Goal: Feedback & Contribution: Contribute content

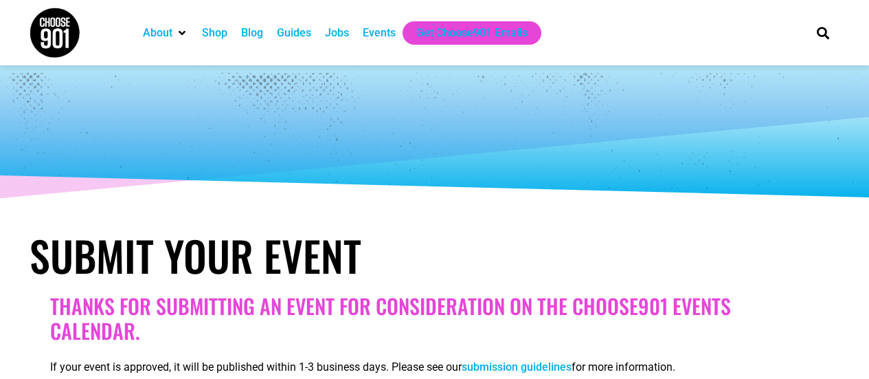
select select
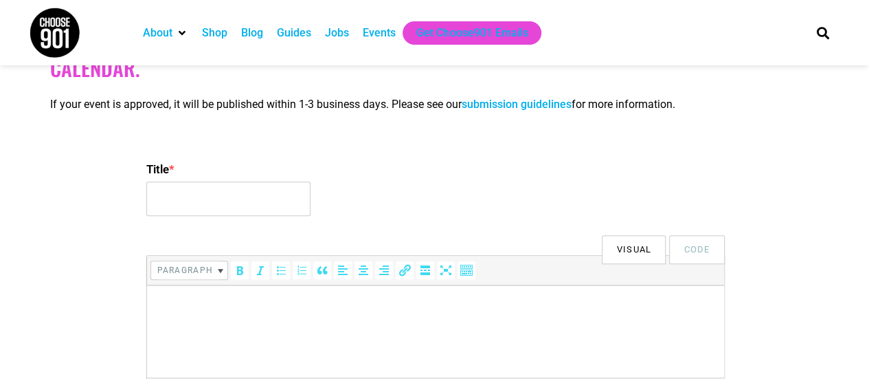
scroll to position [268, 0]
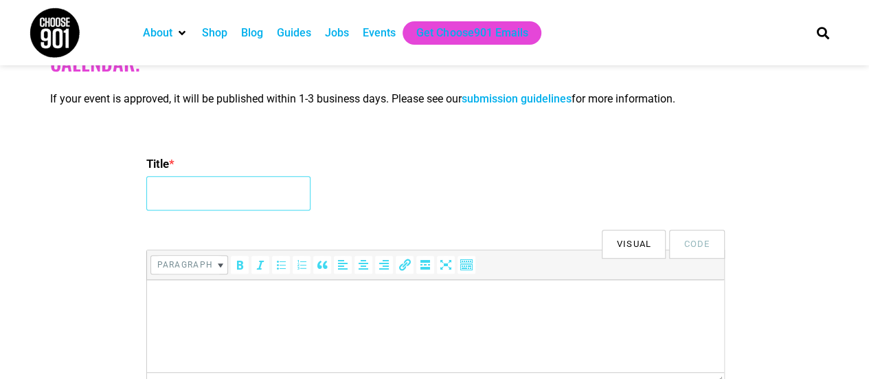
click at [224, 197] on input "Title *" at bounding box center [228, 193] width 164 height 34
type input "Free Seminar: How to Kill a Houseplant"
click at [200, 293] on p at bounding box center [435, 299] width 564 height 16
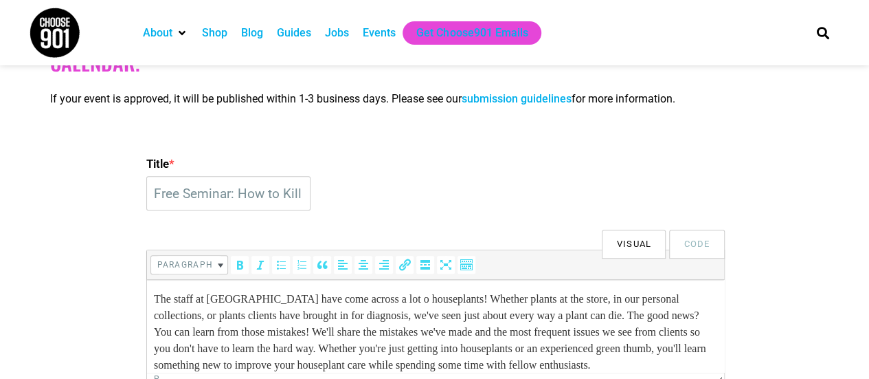
click at [390, 296] on p "The staff at Urban Earth have come across a lot o houseplants! Whether plants a…" at bounding box center [435, 332] width 564 height 82
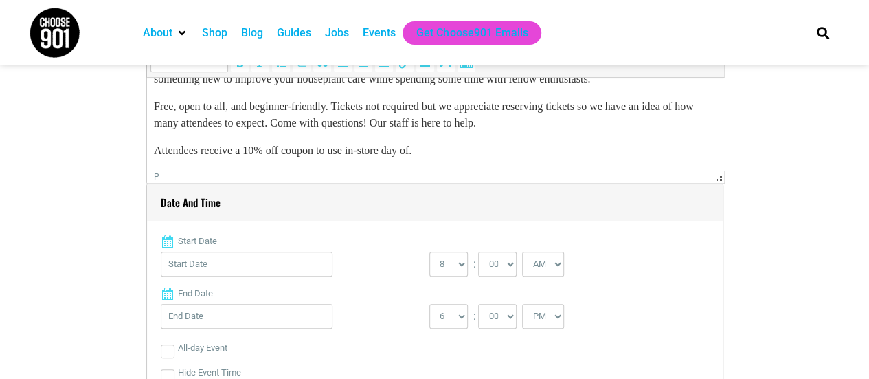
scroll to position [544, 0]
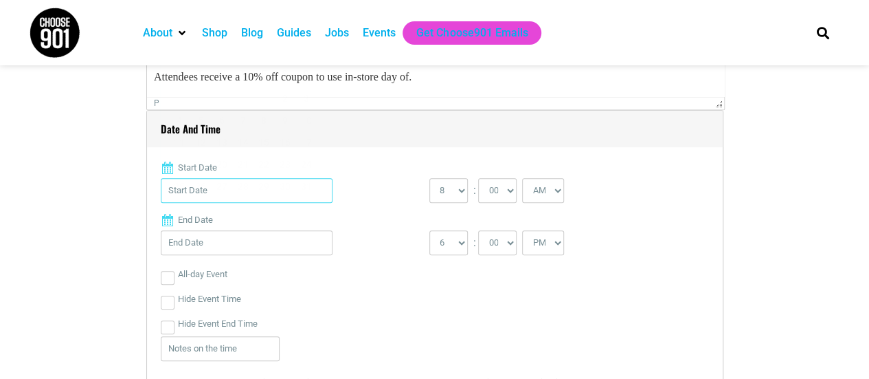
click at [197, 188] on input "Start Date" at bounding box center [247, 190] width 172 height 25
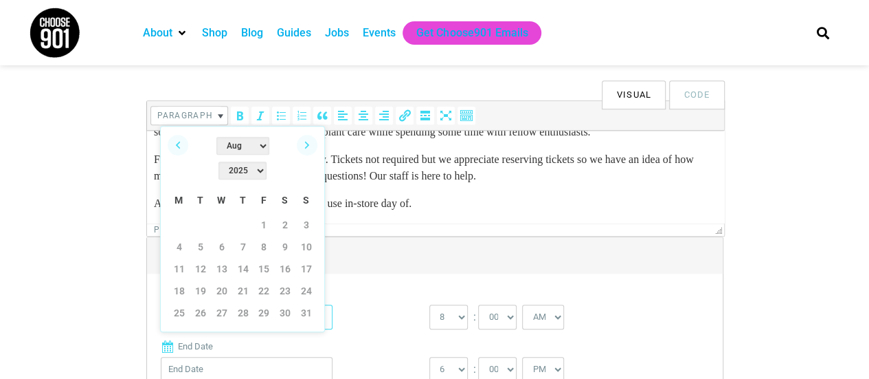
scroll to position [416, 0]
click at [285, 260] on link "16" at bounding box center [285, 270] width 21 height 21
type input "08/16/2025"
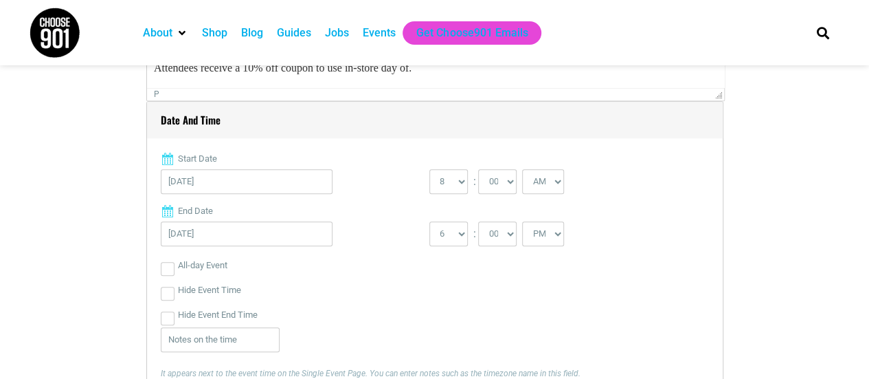
scroll to position [557, 0]
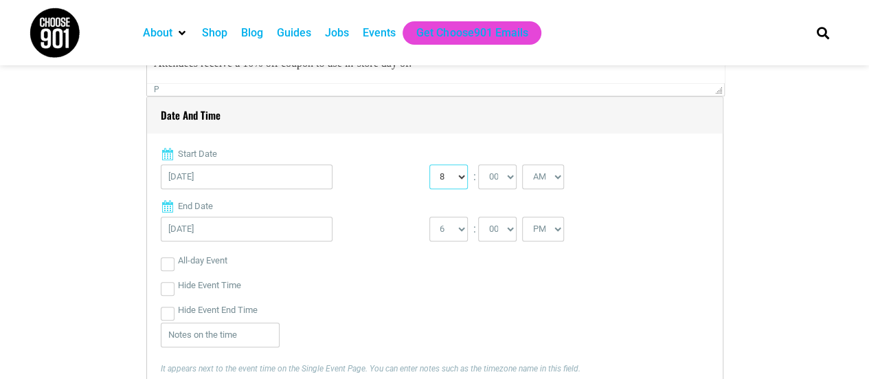
click at [462, 175] on select "0 1 2 3 4 5 6 7 8 9 10 11 12" at bounding box center [449, 176] width 38 height 25
select select "10"
click at [430, 164] on select "0 1 2 3 4 5 6 7 8 9 10 11 12" at bounding box center [449, 176] width 38 height 25
click at [456, 227] on select "1 2 3 4 5 6 7 8 9 10 11 12" at bounding box center [449, 228] width 38 height 25
select select "11"
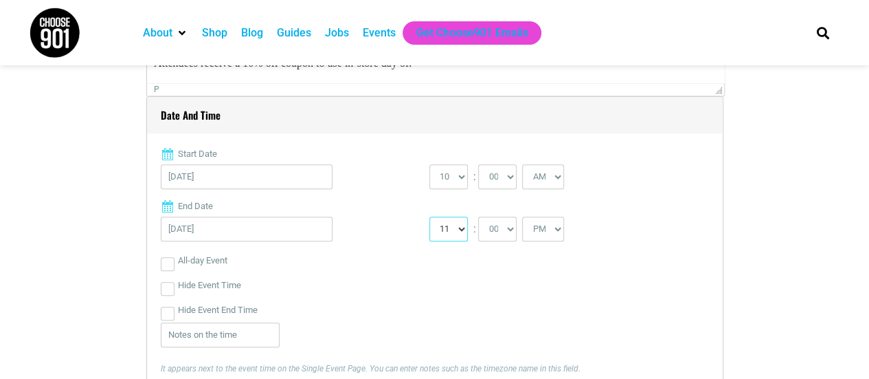
click at [430, 216] on select "1 2 3 4 5 6 7 8 9 10 11 12" at bounding box center [449, 228] width 38 height 25
click at [555, 237] on select "AM PM" at bounding box center [543, 228] width 42 height 25
select select "AM"
click at [522, 216] on select "AM PM" at bounding box center [543, 228] width 42 height 25
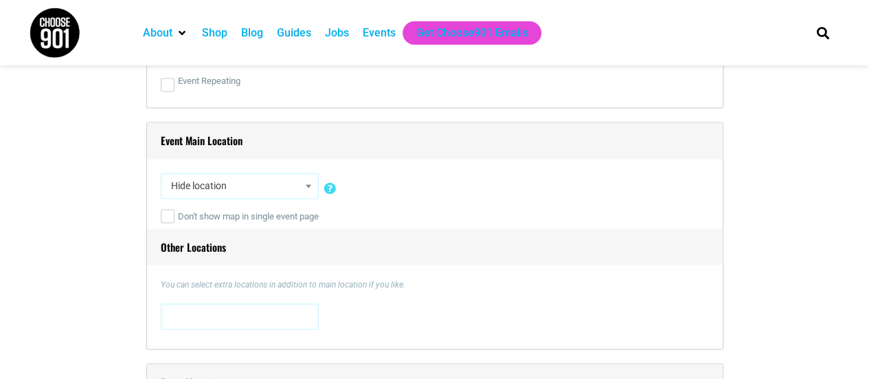
scroll to position [966, 0]
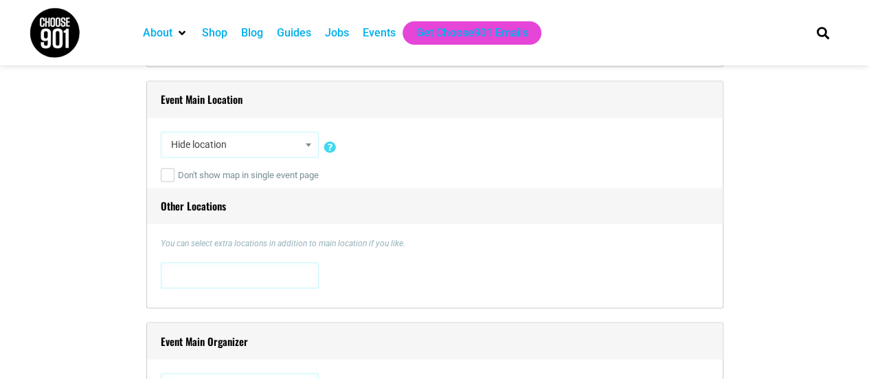
click at [294, 146] on span "Hide location" at bounding box center [240, 144] width 148 height 25
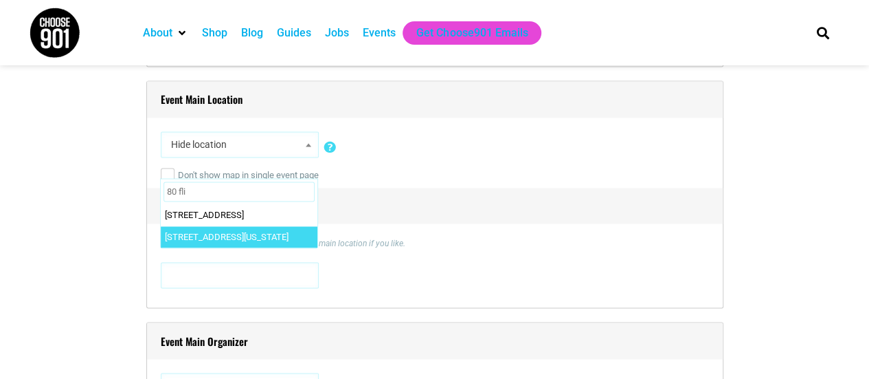
type input "80 fli"
select select "3523"
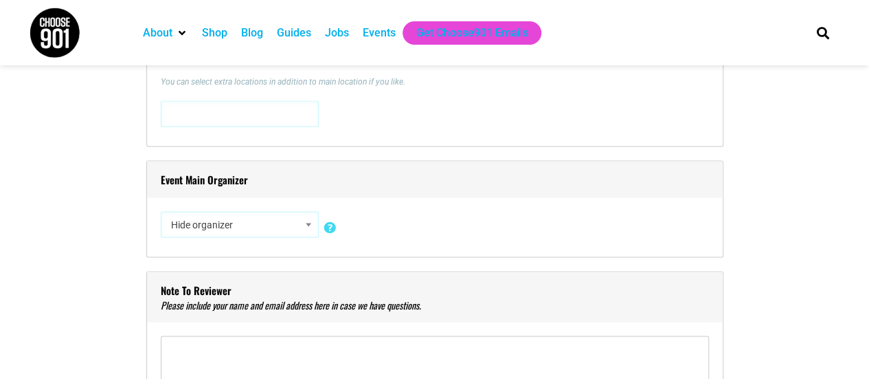
scroll to position [1128, 0]
select select "5427"
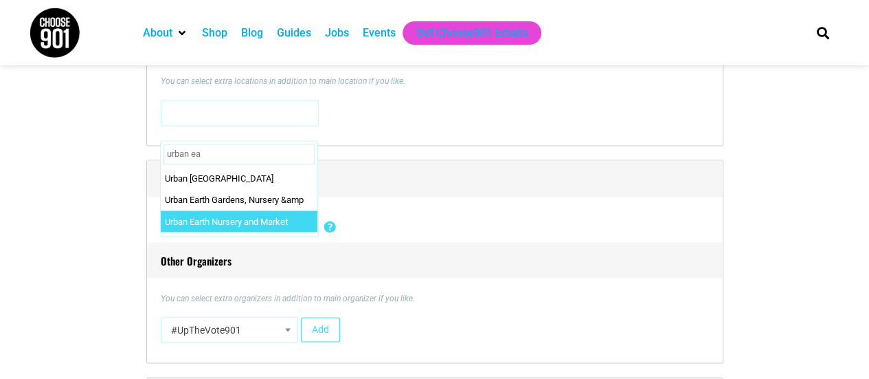
type input "urban ea"
select select "2495"
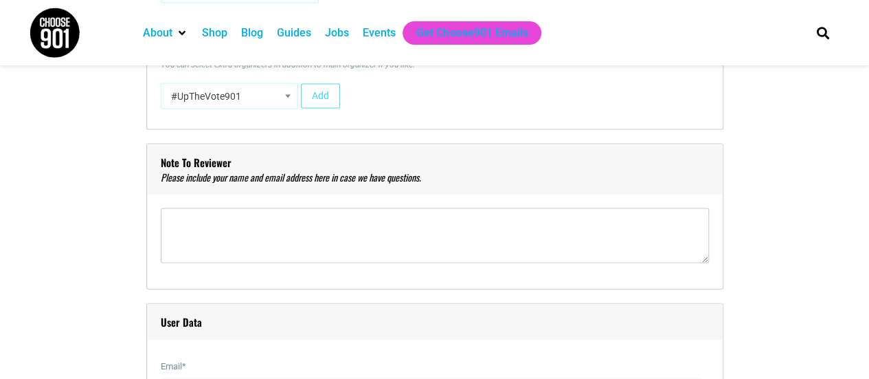
scroll to position [1362, 0]
click at [326, 221] on textarea"] at bounding box center [435, 235] width 548 height 55
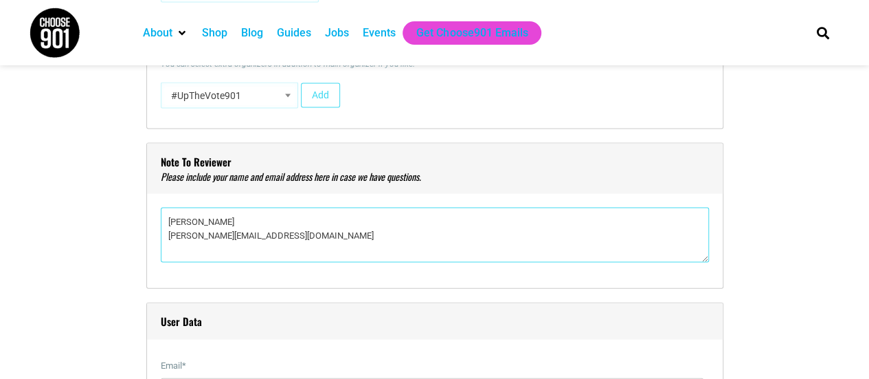
type textarea"] "[PERSON_NAME] [PERSON_NAME][EMAIL_ADDRESS][DOMAIN_NAME]"
click at [122, 256] on div "Title * Free Seminar: How to Kill a Houseplant Visual Code b i link b-quote del…" at bounding box center [435, 356] width 811 height 2653
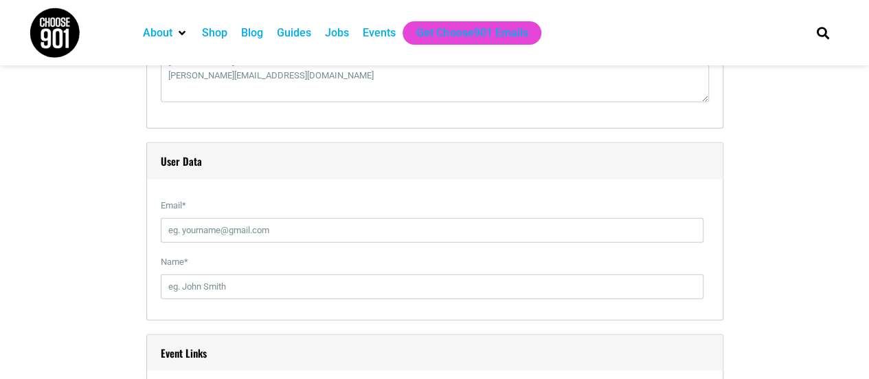
scroll to position [1538, 0]
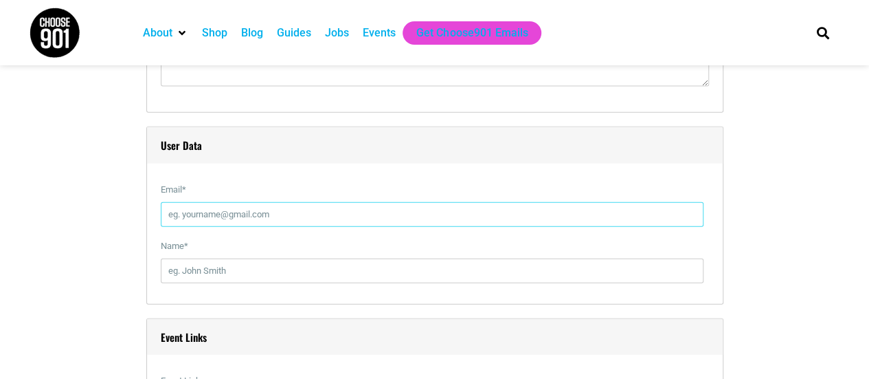
click at [214, 216] on input "Email *" at bounding box center [432, 214] width 543 height 25
type input "[EMAIL_ADDRESS][DOMAIN_NAME]"
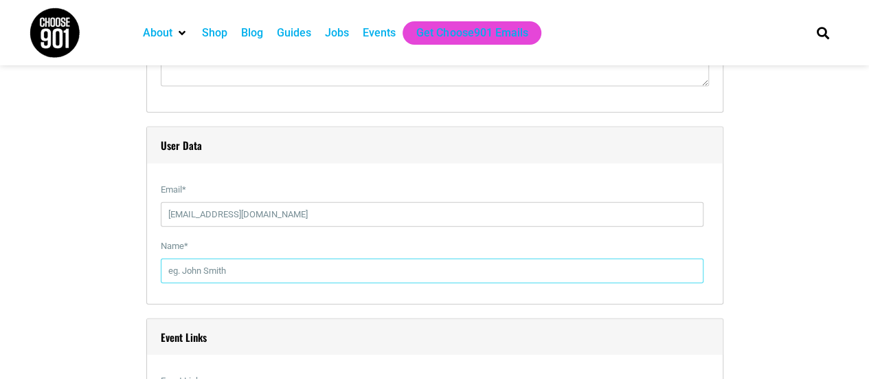
click at [256, 262] on input "Name *" at bounding box center [432, 270] width 543 height 25
type input "[PERSON_NAME]"
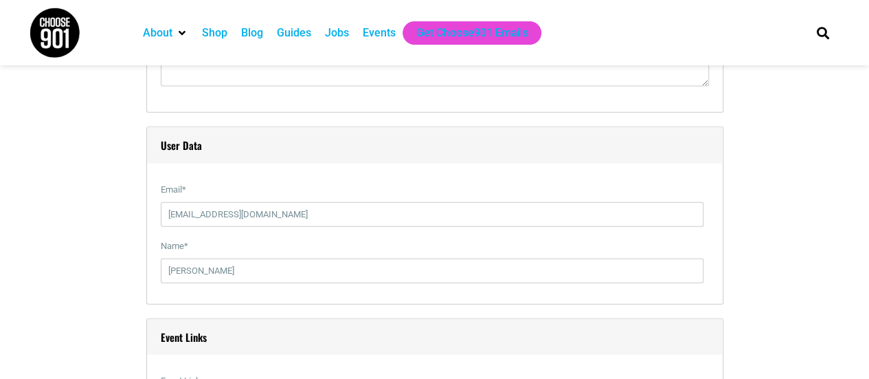
click at [117, 290] on div "Title * Free Seminar: How to Kill a Houseplant Visual Code b i link b-quote del…" at bounding box center [435, 180] width 811 height 2653
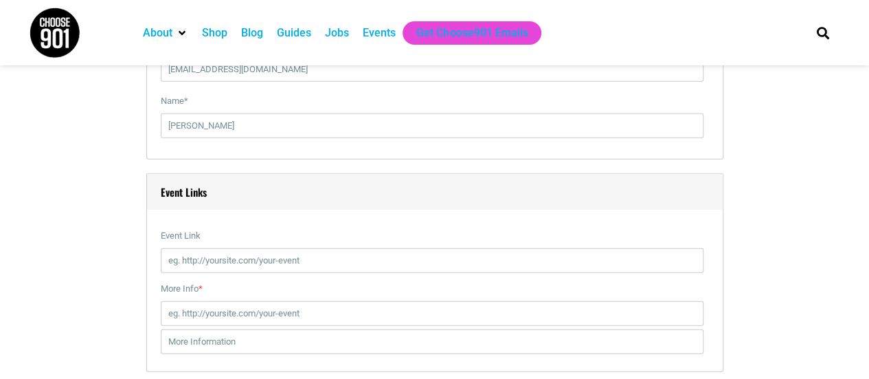
scroll to position [1739, 0]
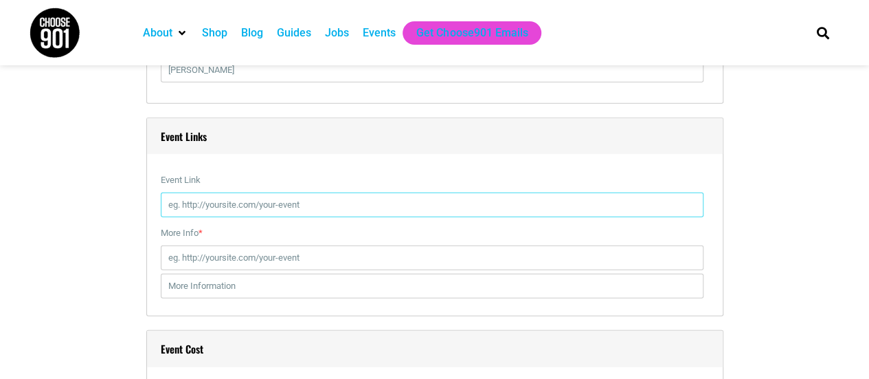
click at [221, 200] on input "Event Link" at bounding box center [432, 204] width 543 height 25
paste input "https://www.eventbrite.com/e/1544981363849?aff=oddtdtcreator"
type input "https://www.eventbrite.com/e/1544981363849?aff=oddtdtcreator"
click at [191, 249] on input "More Info *" at bounding box center [432, 257] width 543 height 25
paste input "https://www.eventbrite.com/e/1544981363849?aff=oddtdtcreator"
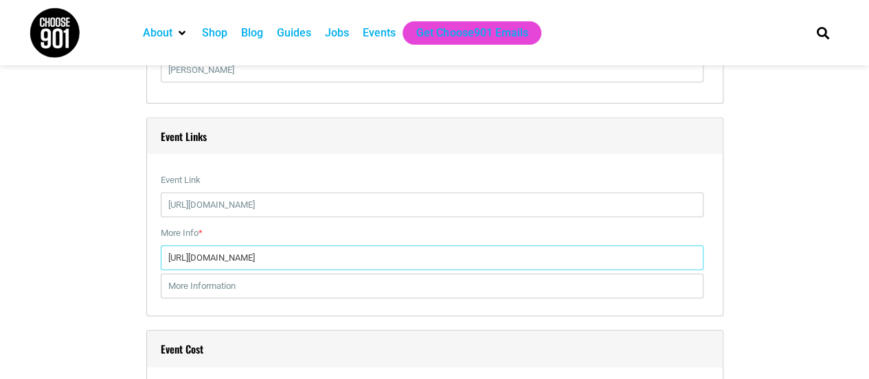
type input "https://www.eventbrite.com/e/1544981363849?aff=oddtdtcreator"
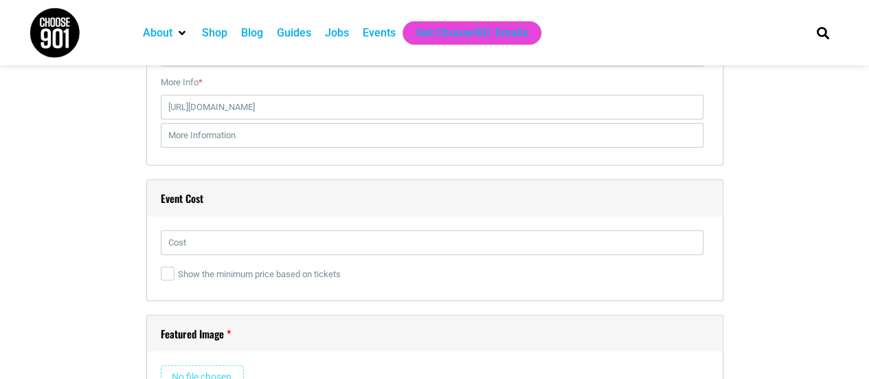
scroll to position [1891, 0]
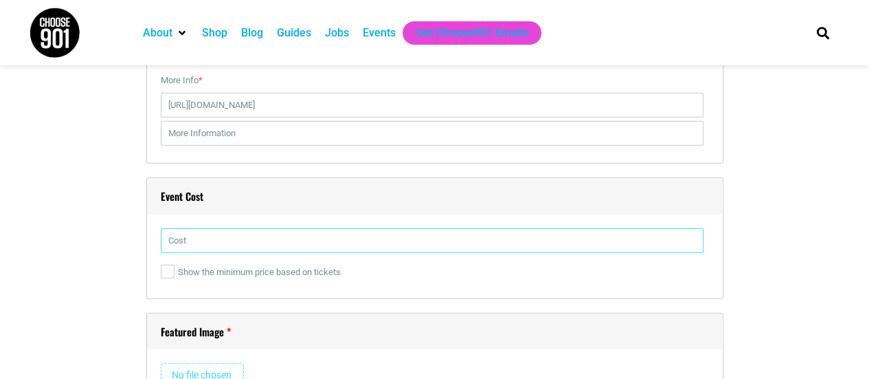
click at [199, 241] on input "text" at bounding box center [432, 240] width 543 height 25
type input "Free"
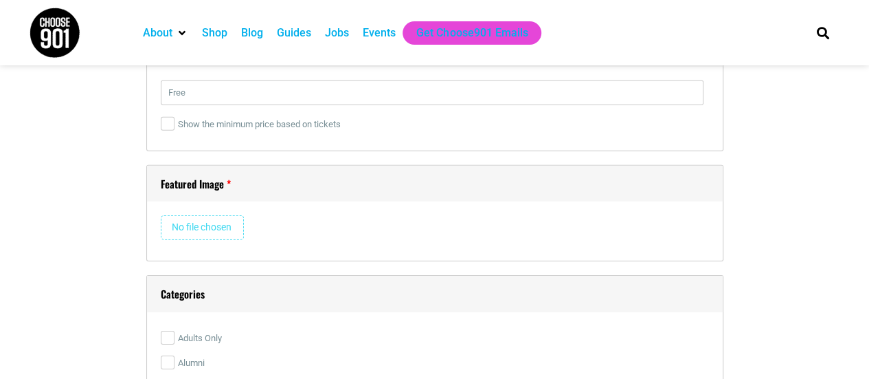
scroll to position [2068, 0]
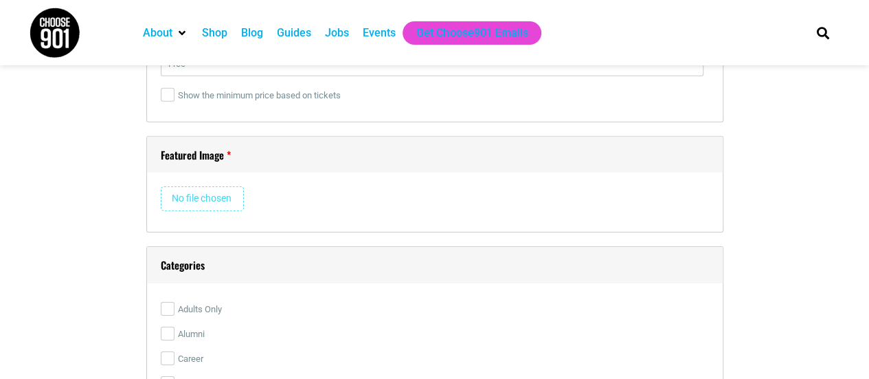
click at [216, 201] on input "file" at bounding box center [202, 198] width 83 height 25
type input "C:\fakepath\IMG_0998.jpg"
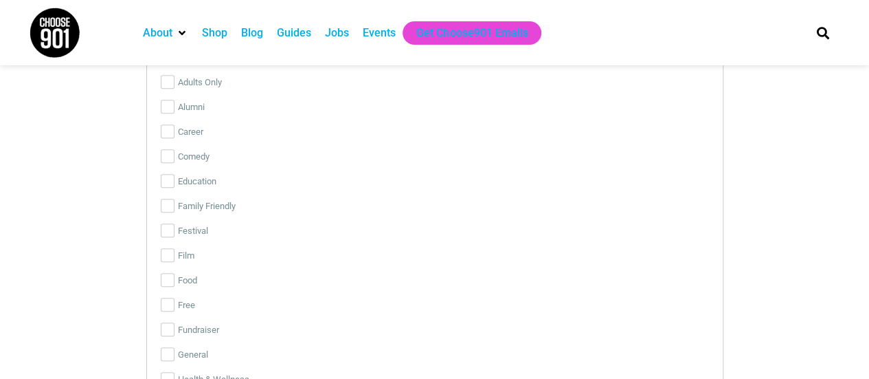
scroll to position [3031, 0]
click at [165, 173] on input "Education" at bounding box center [168, 180] width 14 height 14
checkbox input "true"
click at [168, 201] on input "Family Friendly" at bounding box center [168, 205] width 14 height 14
checkbox input "true"
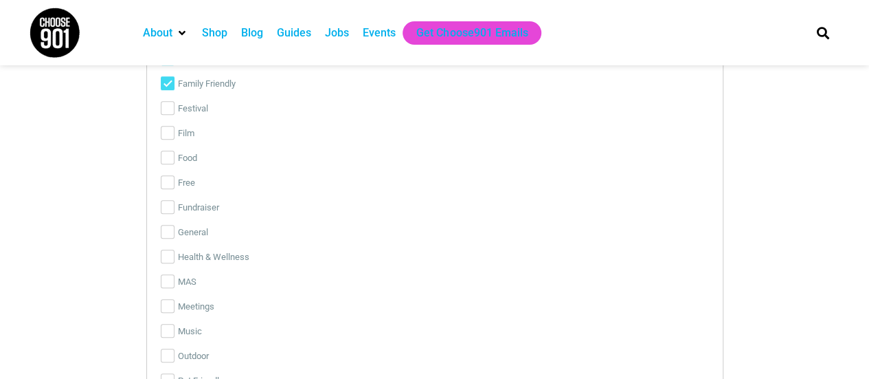
scroll to position [3154, 0]
click at [164, 177] on input "Free" at bounding box center [168, 182] width 14 height 14
checkbox input "true"
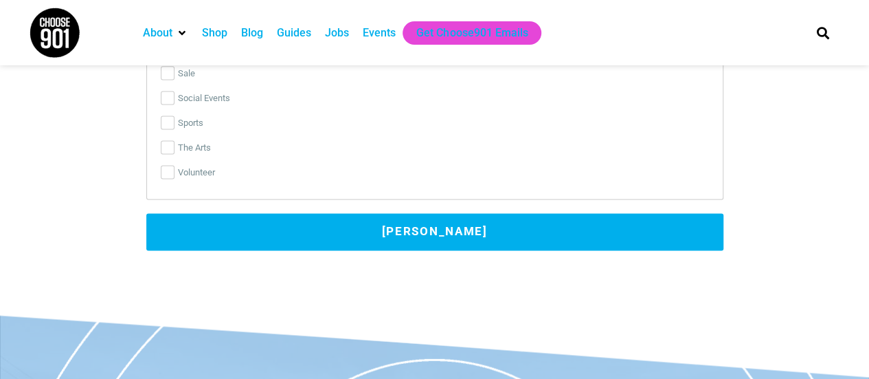
scroll to position [3517, 0]
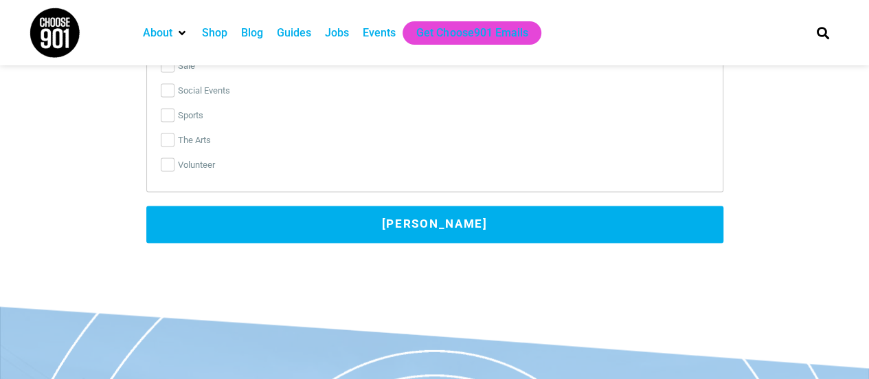
click at [456, 214] on button "[PERSON_NAME]" at bounding box center [434, 223] width 577 height 37
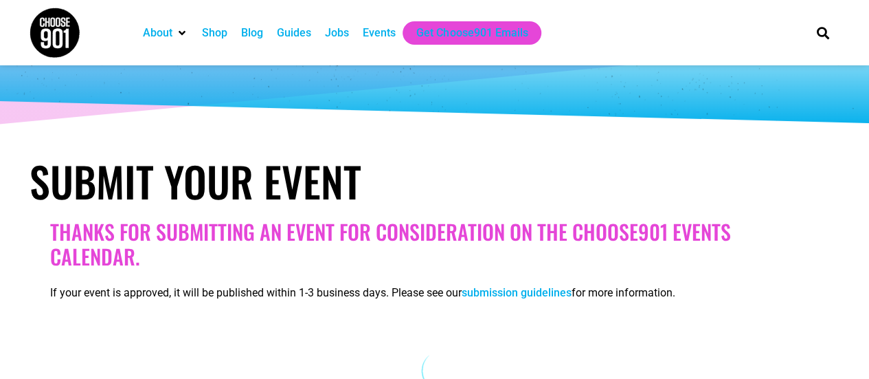
scroll to position [69, 0]
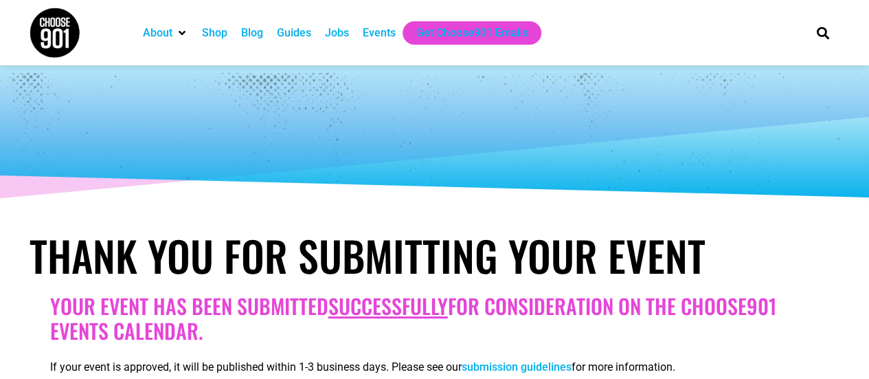
click at [377, 34] on div "Events" at bounding box center [379, 33] width 33 height 16
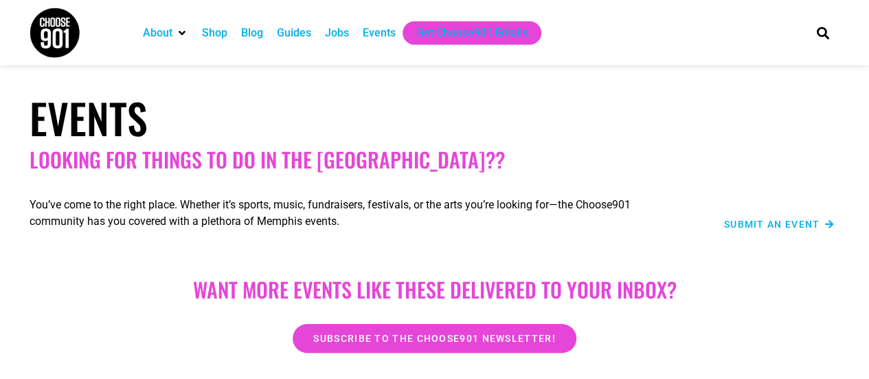
click at [793, 223] on span "Submit an Event" at bounding box center [772, 224] width 96 height 10
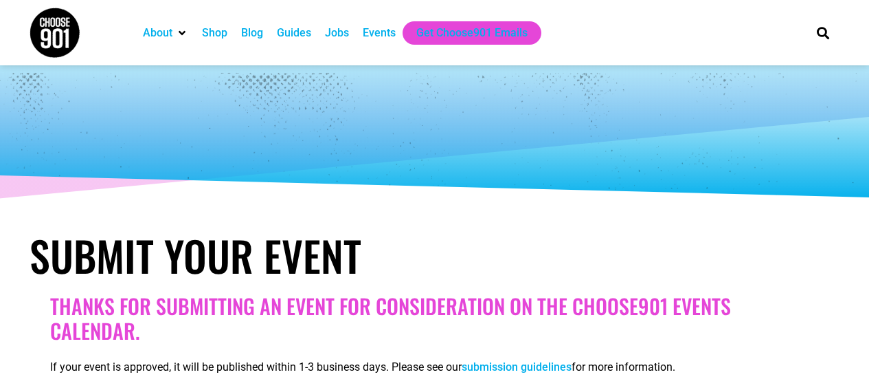
select select
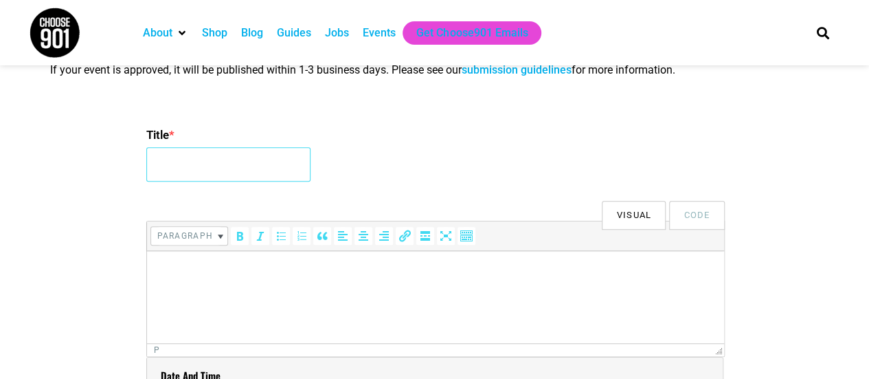
click at [245, 167] on input "Title *" at bounding box center [228, 164] width 164 height 34
type input "Terrarium Workshop"
click at [323, 284] on html at bounding box center [434, 270] width 577 height 38
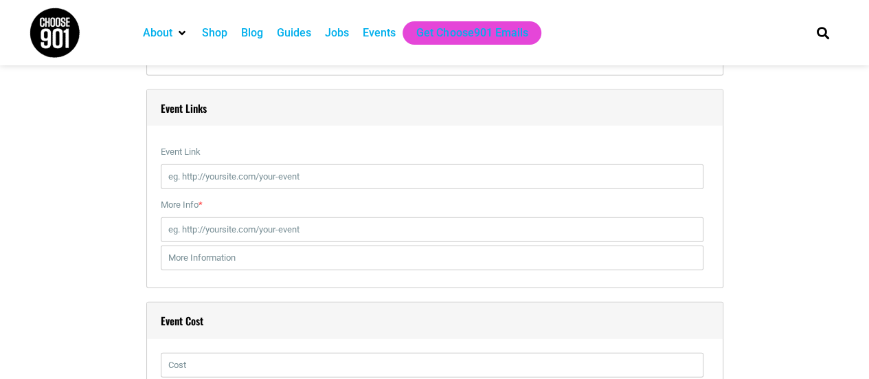
scroll to position [1670, 0]
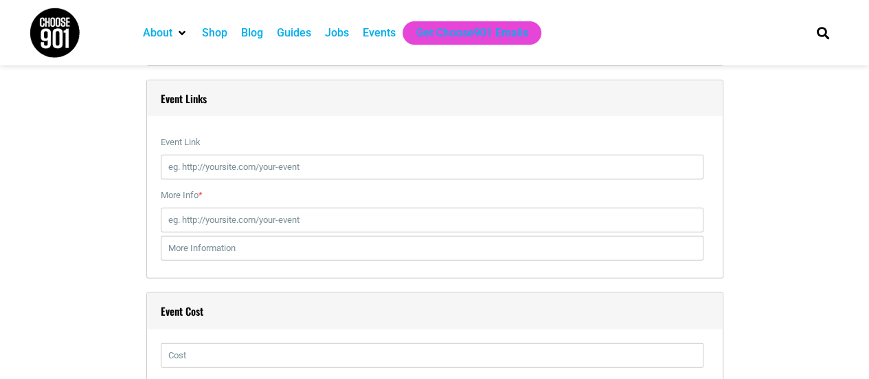
click at [324, 172] on input "Event Link" at bounding box center [432, 167] width 543 height 25
type input "https://www.eventbrite.com/e/1544861575559?aff=oddtdtcreator"
click at [224, 215] on input "More Info *" at bounding box center [432, 220] width 543 height 25
paste input "https://www.eventbrite.com/e/1544861575559?aff=oddtdtcreator"
type input "https://www.eventbrite.com/e/1544861575559?aff=oddtdtcreator"
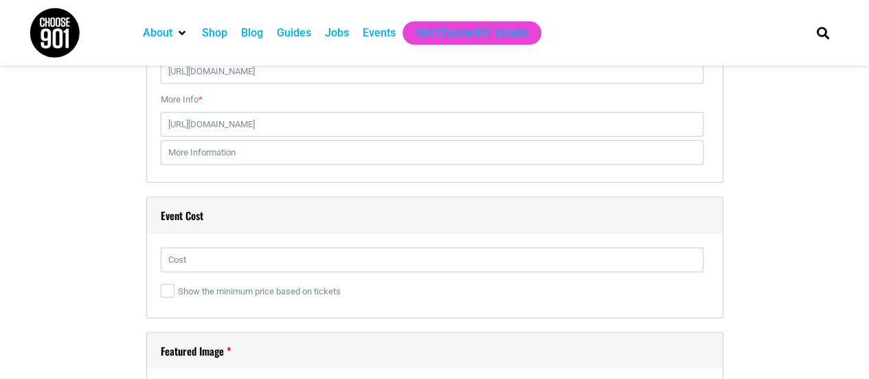
scroll to position [1766, 0]
click at [171, 293] on input "Show the minimum price based on tickets" at bounding box center [168, 290] width 14 height 14
checkbox input "true"
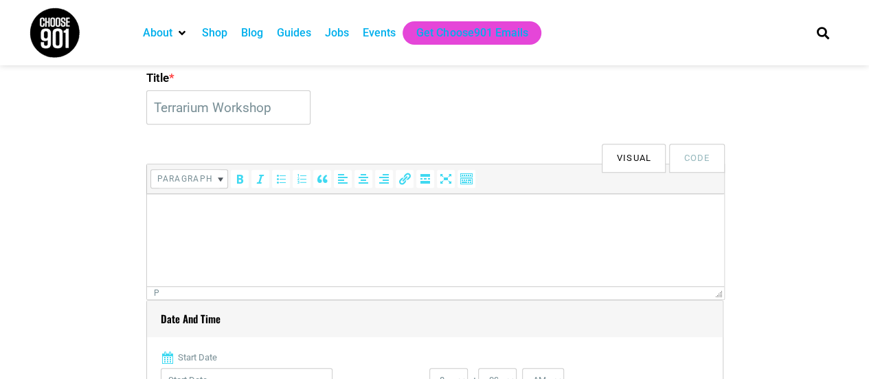
scroll to position [357, 0]
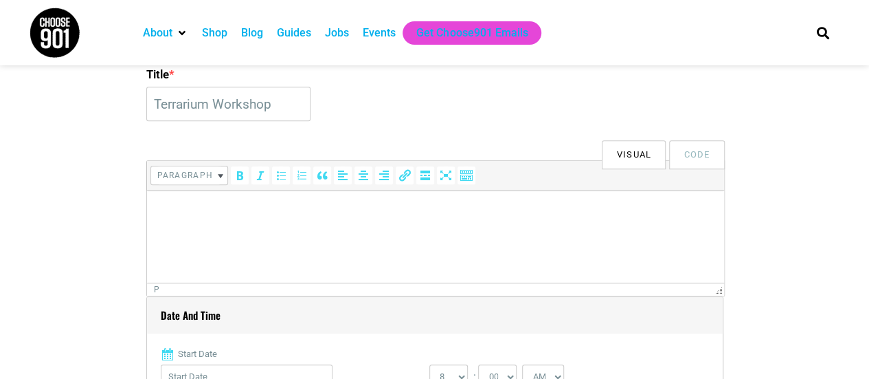
click at [260, 213] on p at bounding box center [435, 209] width 564 height 16
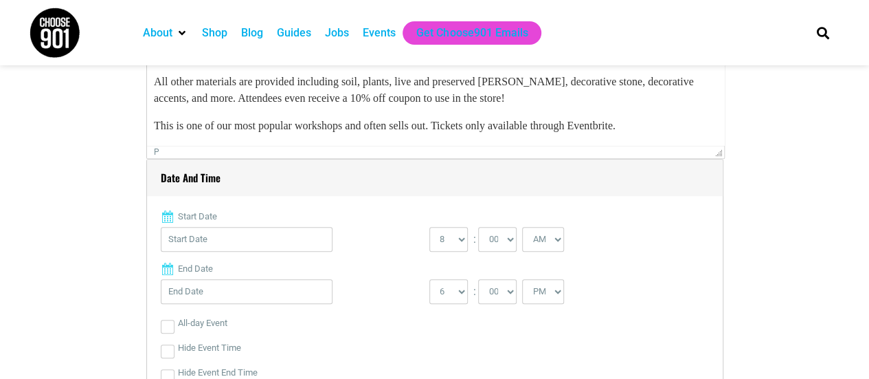
scroll to position [495, 0]
click at [225, 238] on input "Start Date" at bounding box center [247, 238] width 172 height 25
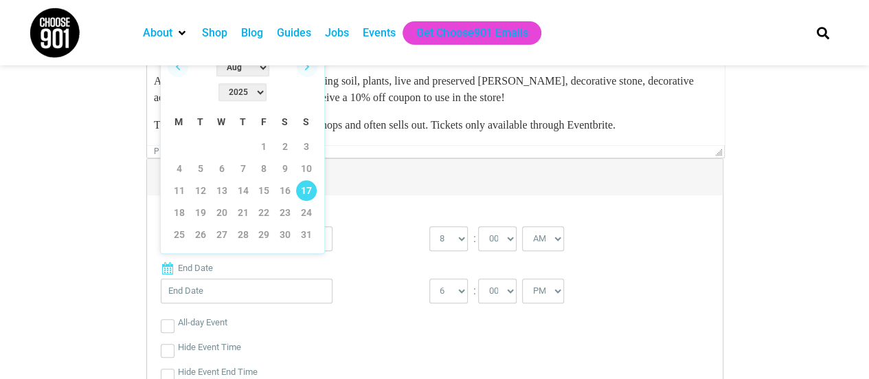
click at [307, 180] on link "17" at bounding box center [306, 190] width 21 height 21
type input "08/17/2025"
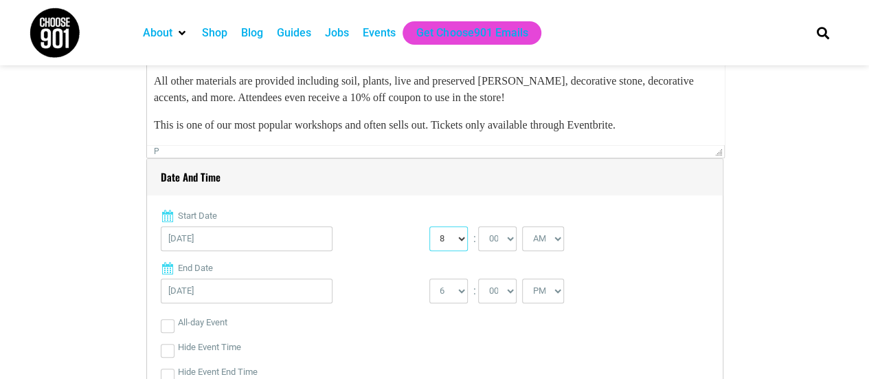
click at [456, 242] on select "0 1 2 3 4 5 6 7 8 9 10 11 12" at bounding box center [449, 238] width 38 height 25
select select "1"
click at [430, 226] on select "0 1 2 3 4 5 6 7 8 9 10 11 12" at bounding box center [449, 238] width 38 height 25
click at [554, 241] on select "AM PM" at bounding box center [543, 238] width 42 height 25
select select "PM"
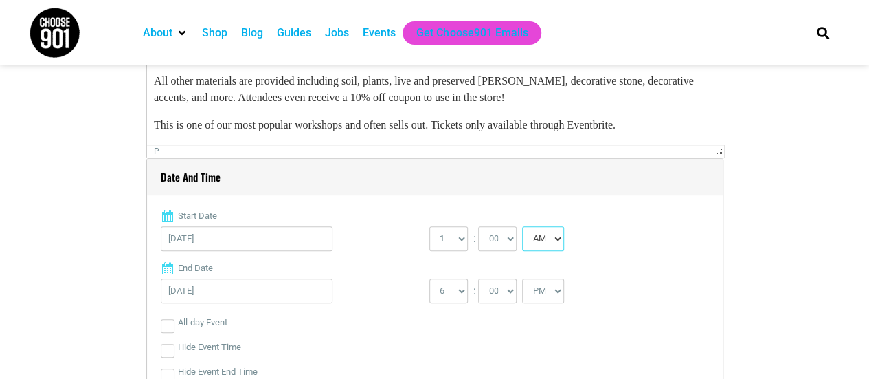
click at [522, 226] on select "AM PM" at bounding box center [543, 238] width 42 height 25
click at [455, 293] on select "1 2 3 4 5 6 7 8 9 10 11 12" at bounding box center [449, 290] width 38 height 25
select select "2"
click at [430, 278] on select "1 2 3 4 5 6 7 8 9 10 11 12" at bounding box center [449, 290] width 38 height 25
click at [504, 290] on select "00 05 10 15 20 25 30 35 40 45 50 55" at bounding box center [497, 290] width 38 height 25
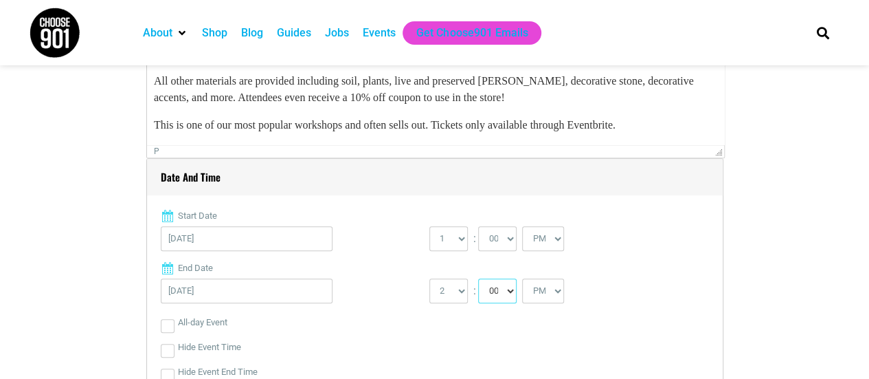
select select "30"
click at [478, 278] on select "00 05 10 15 20 25 30 35 40 45 50 55" at bounding box center [497, 290] width 38 height 25
click at [375, 333] on div "All-day Event" at bounding box center [435, 322] width 548 height 25
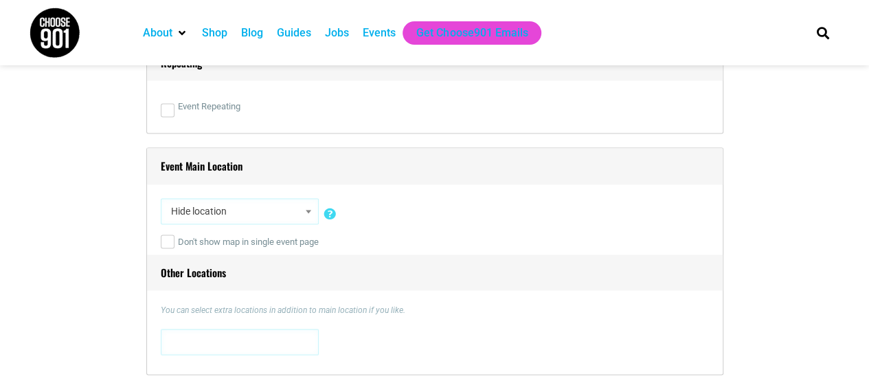
scroll to position [902, 0]
select select "4484"
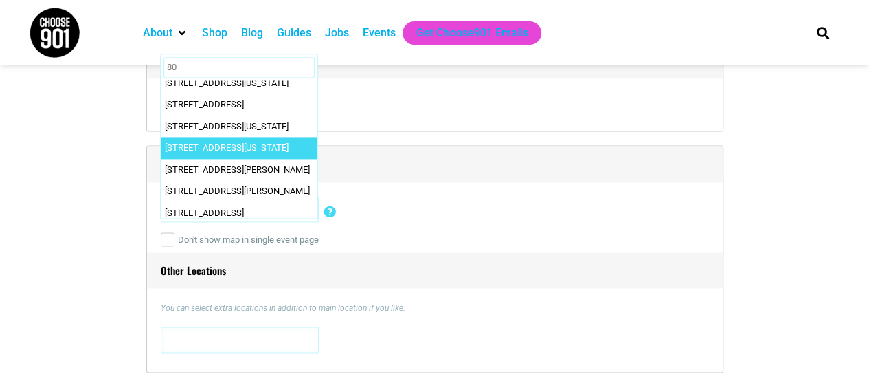
scroll to position [0, 0]
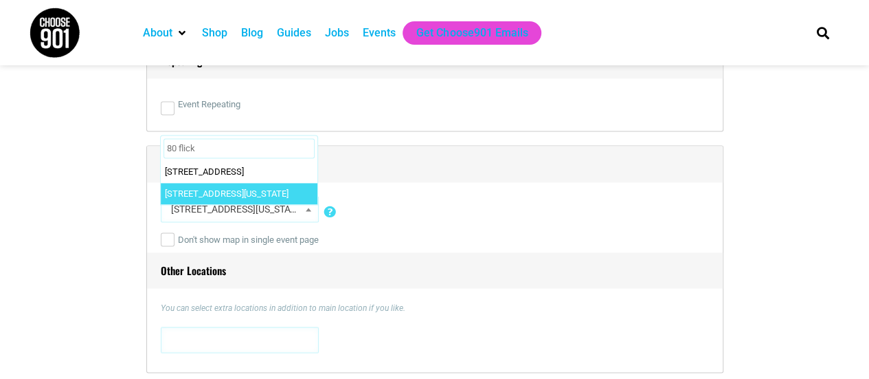
type input "80 flick"
select select "3523"
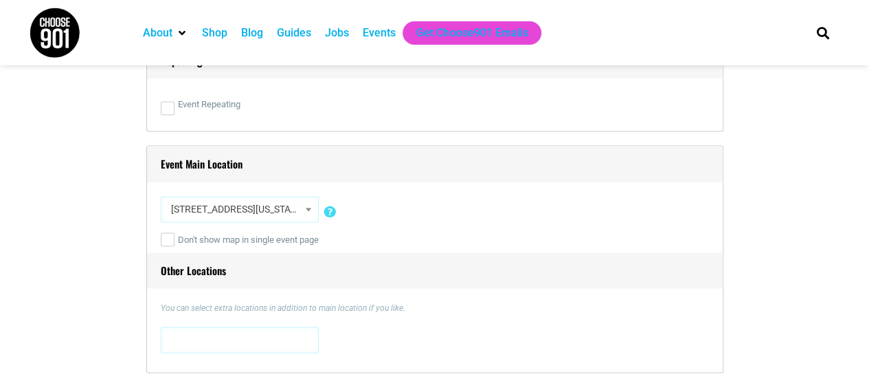
click at [467, 303] on p "You can select extra locations in addition to main location if you like." at bounding box center [435, 308] width 548 height 12
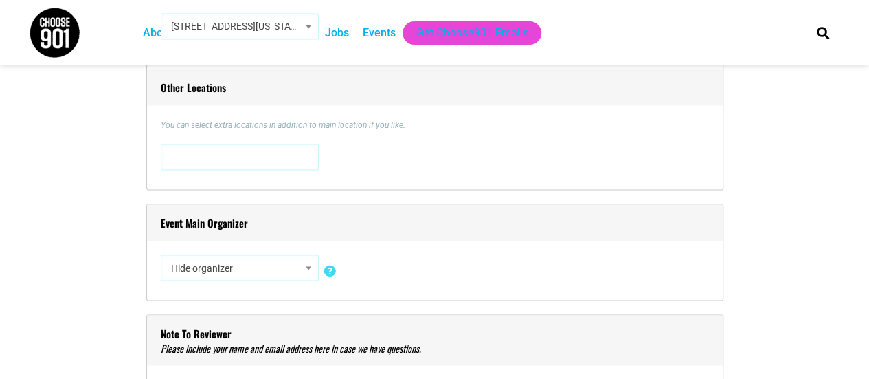
scroll to position [1087, 0]
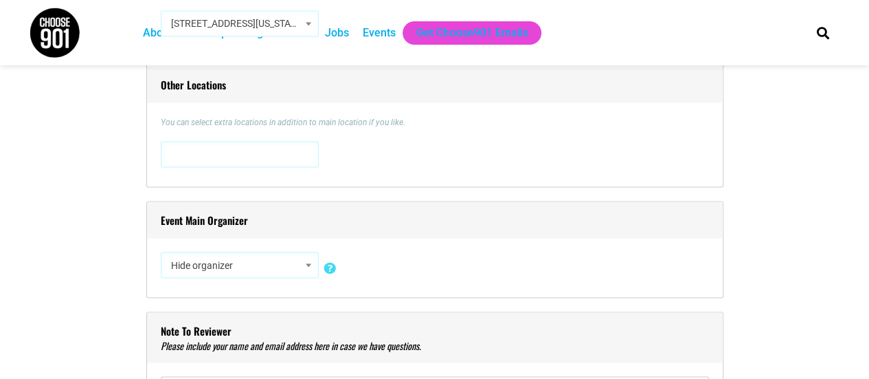
select select "3237"
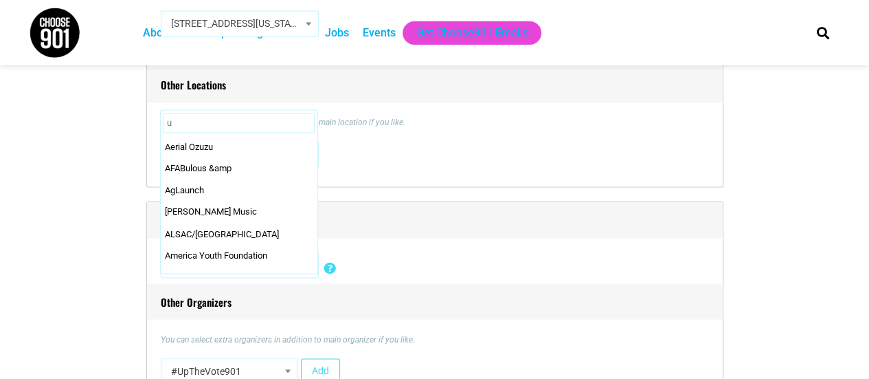
scroll to position [0, 0]
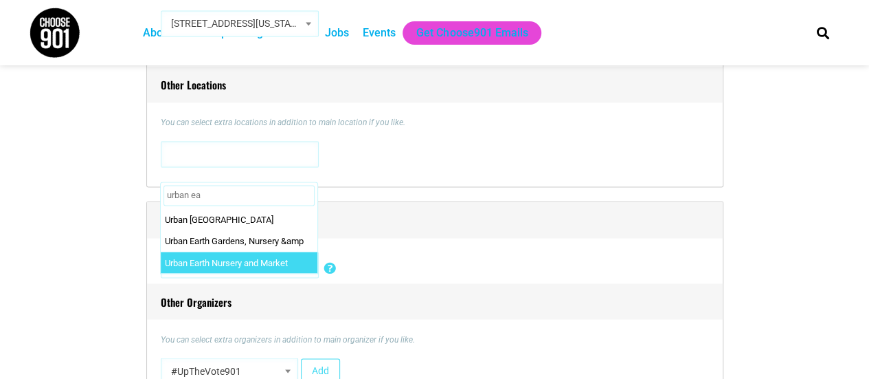
type input "urban ea"
select select "2495"
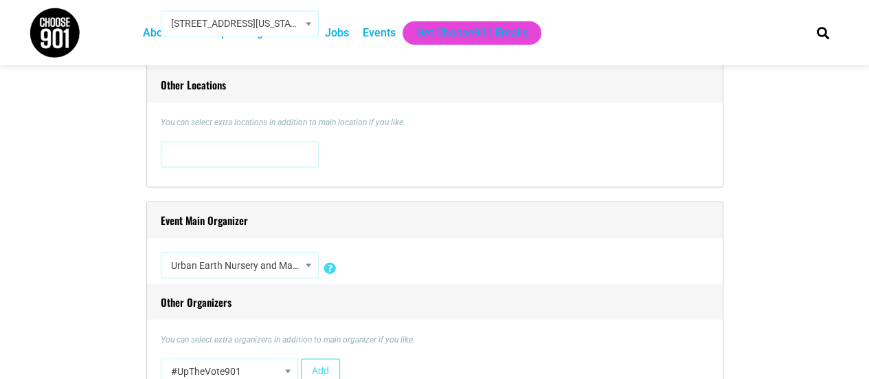
click at [474, 254] on div "Hide organizer Insert a new organizer #UpTheVote901 17 [GEOGRAPHIC_DATA] 310 [P…" at bounding box center [435, 268] width 548 height 32
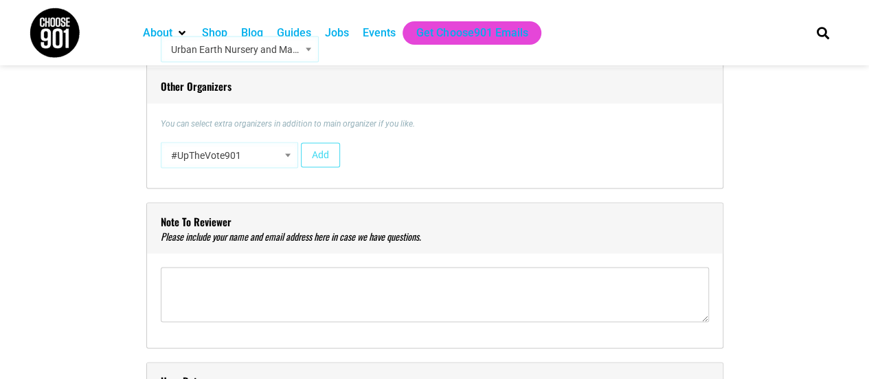
scroll to position [1394, 0]
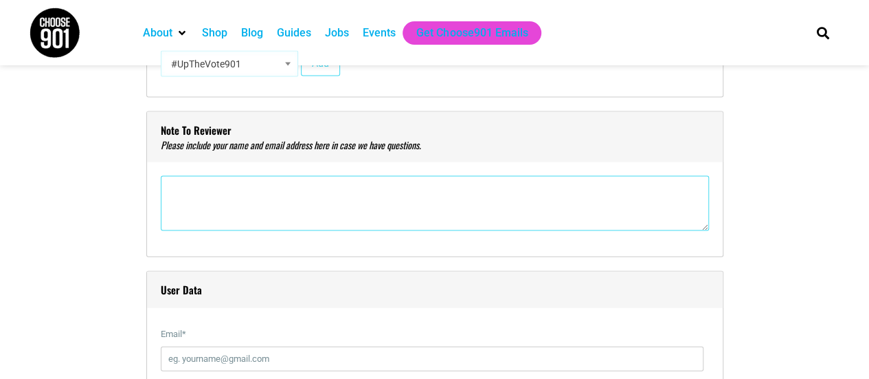
click at [238, 212] on textarea"] at bounding box center [435, 203] width 548 height 55
type textarea"] "[PERSON_NAME] [PERSON_NAME][EMAIL_ADDRESS][DOMAIN_NAME]"
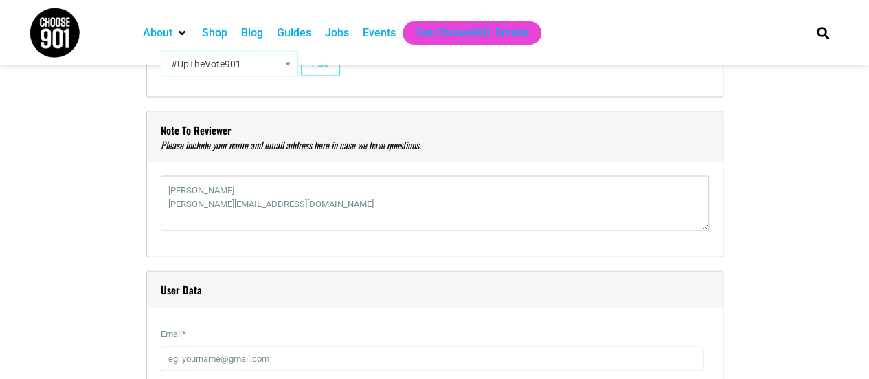
click at [245, 325] on label "Email *" at bounding box center [432, 334] width 543 height 25
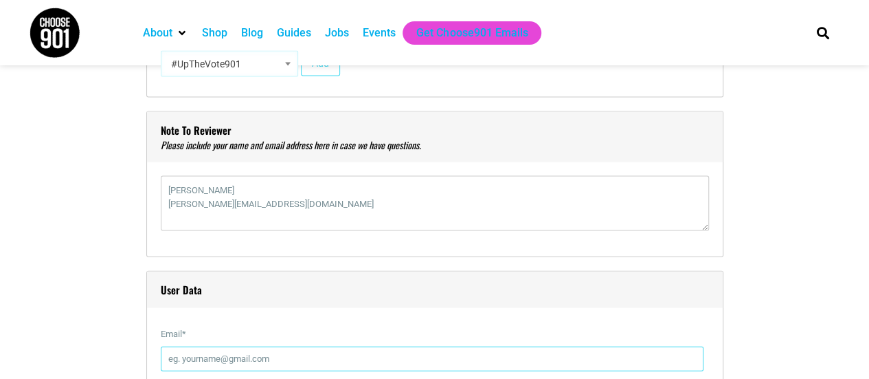
click at [245, 346] on input "Email *" at bounding box center [432, 358] width 543 height 25
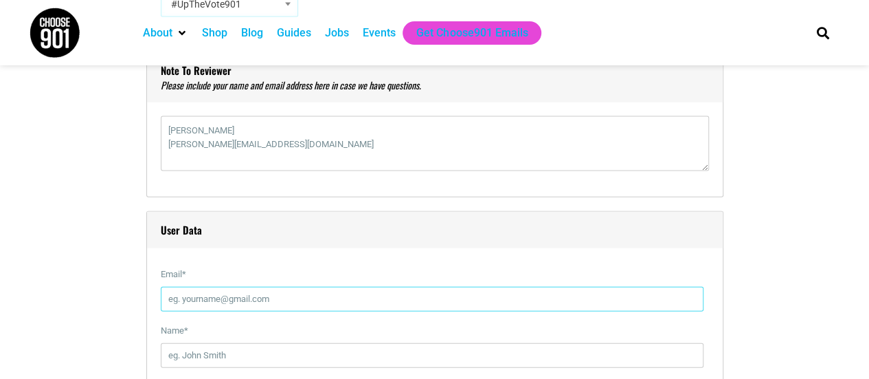
scroll to position [1457, 0]
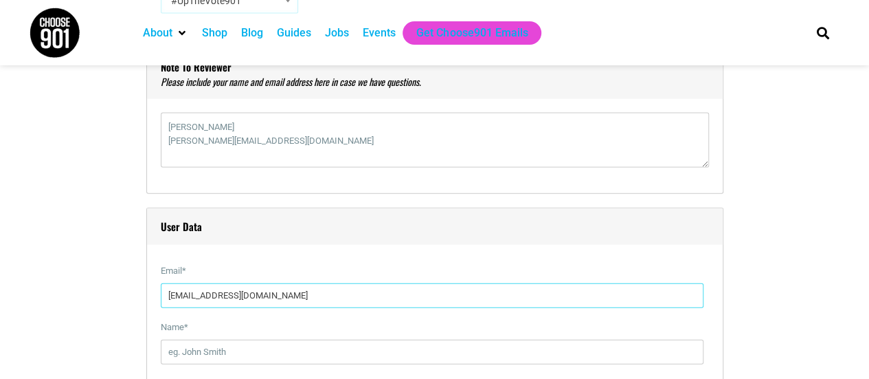
type input "[EMAIL_ADDRESS][DOMAIN_NAME]"
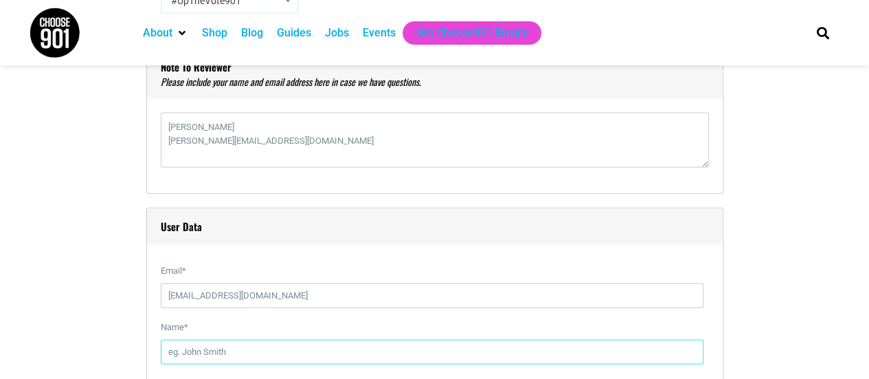
click at [220, 350] on input "Name *" at bounding box center [432, 351] width 543 height 25
type input "[PERSON_NAME]"
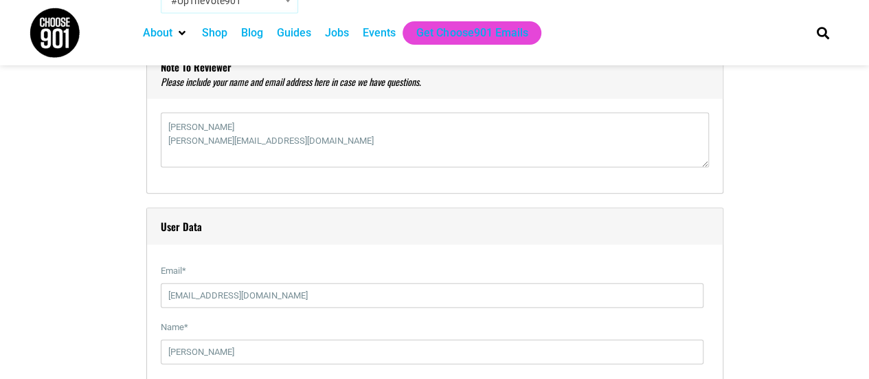
click at [243, 331] on label "Name *" at bounding box center [432, 327] width 543 height 25
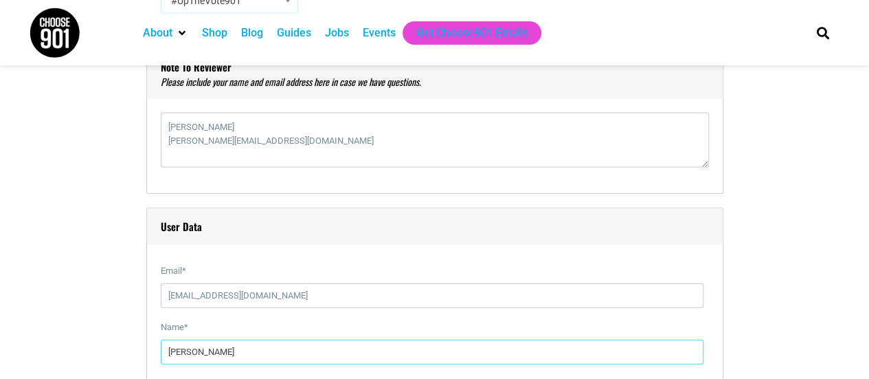
click at [243, 339] on input "[PERSON_NAME]" at bounding box center [432, 351] width 543 height 25
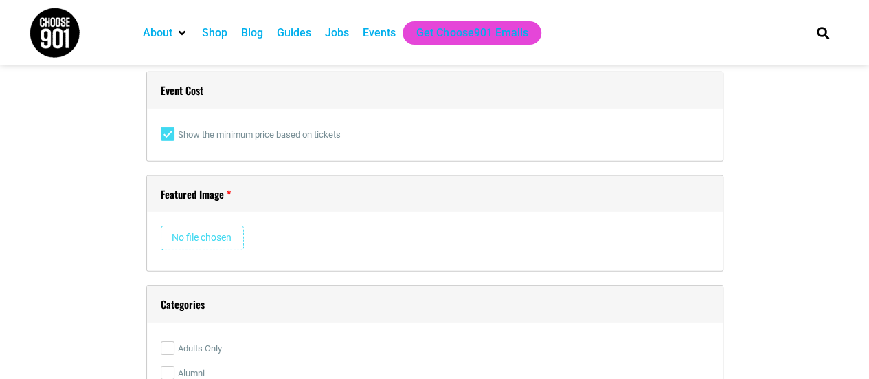
scroll to position [2009, 0]
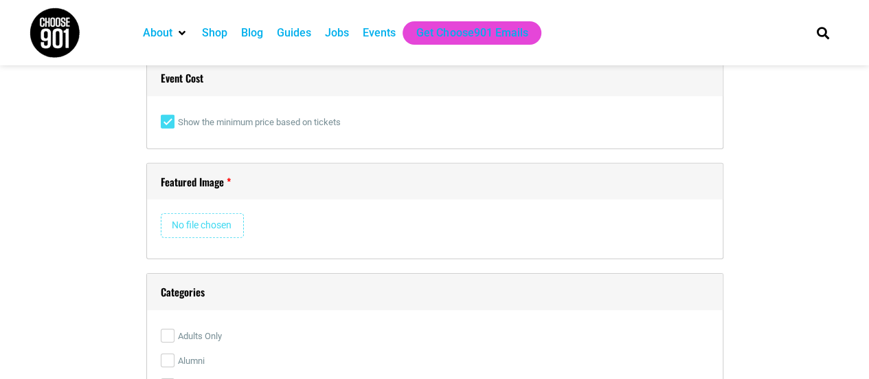
click at [213, 225] on input "file" at bounding box center [202, 225] width 83 height 25
click at [188, 231] on input "file" at bounding box center [202, 225] width 83 height 25
type input "C:\fakepath\IMG_7280.jpg"
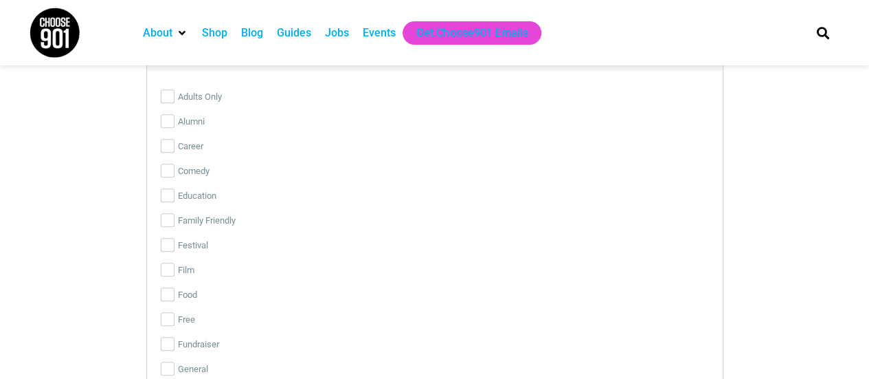
scroll to position [2985, 0]
click at [168, 197] on label "Education" at bounding box center [435, 195] width 548 height 25
click at [168, 197] on input "Education" at bounding box center [168, 195] width 14 height 14
checkbox input "true"
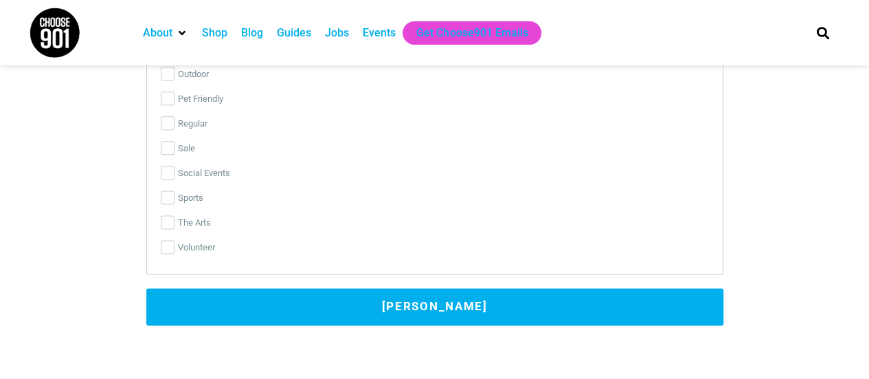
scroll to position [3404, 0]
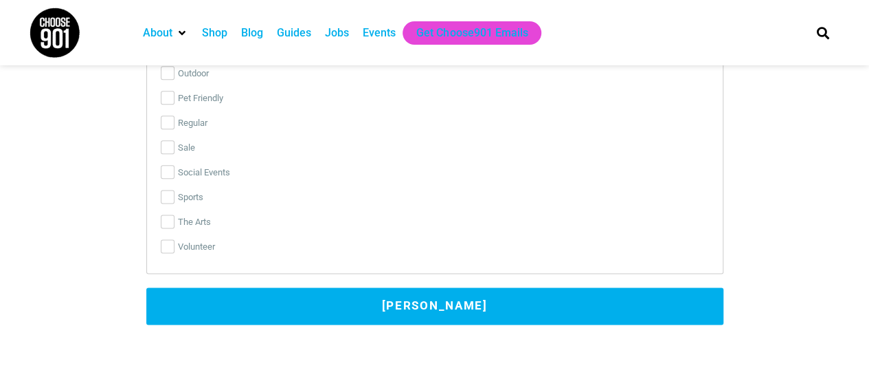
click at [205, 307] on button "[PERSON_NAME]" at bounding box center [434, 305] width 577 height 37
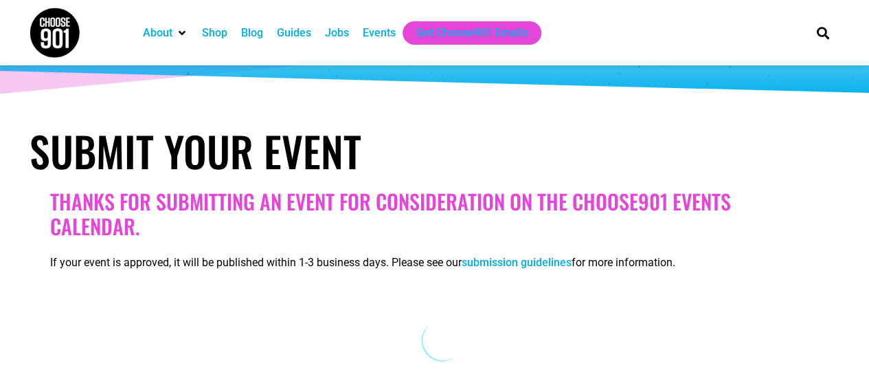
scroll to position [102, 0]
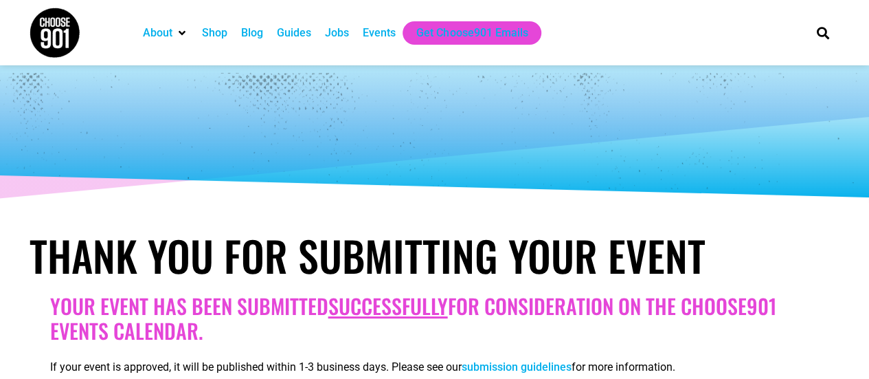
click at [374, 37] on div "Events" at bounding box center [379, 33] width 33 height 16
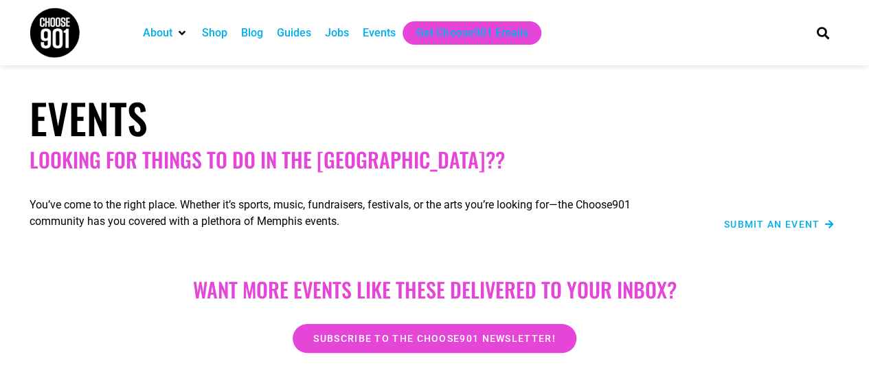
click at [762, 232] on div "Submit an Event" at bounding box center [761, 209] width 159 height 60
click at [763, 222] on span "Submit an Event" at bounding box center [772, 224] width 96 height 10
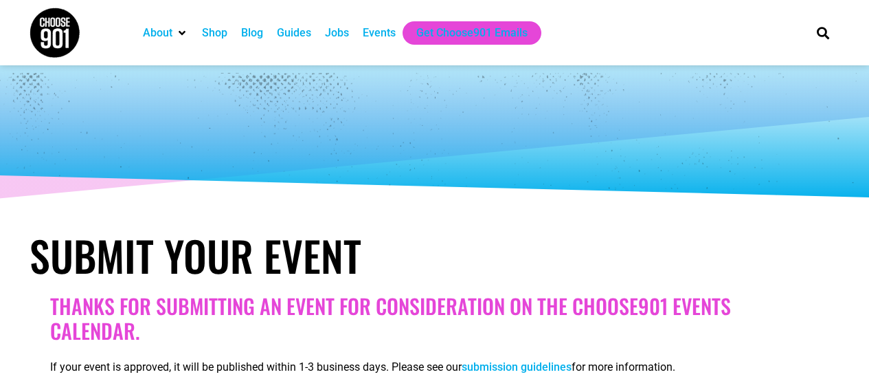
select select
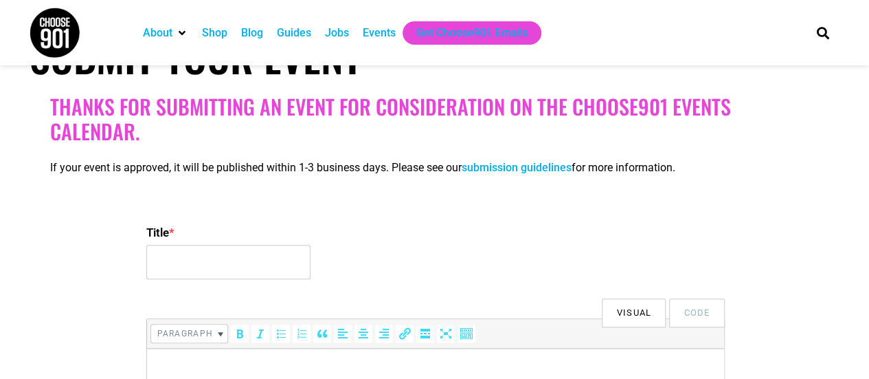
scroll to position [209, 0]
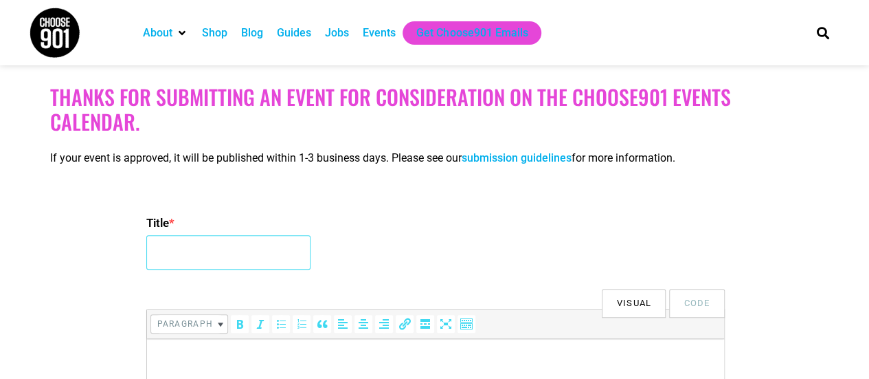
click at [268, 243] on input "Title *" at bounding box center [228, 252] width 164 height 34
type input "Free Houseplant Bingo"
click at [456, 256] on div "Title * Free Houseplant Bingo" at bounding box center [434, 243] width 577 height 66
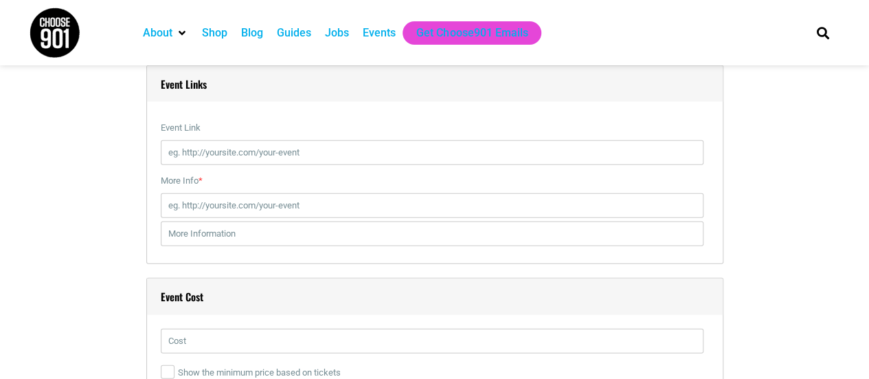
scroll to position [1686, 0]
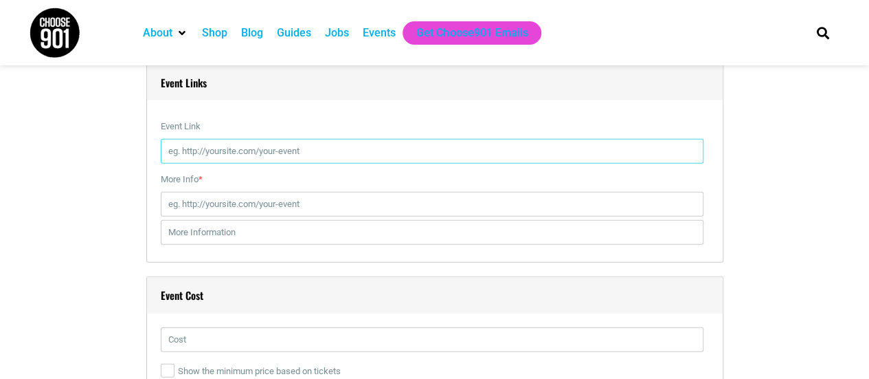
click at [225, 142] on input "Event Link" at bounding box center [432, 151] width 543 height 25
paste input "https://www.eventbrite.com/e/1578196581459?aff=oddtdtcreator"
type input "https://www.eventbrite.com/e/1578196581459?aff=oddtdtcreator"
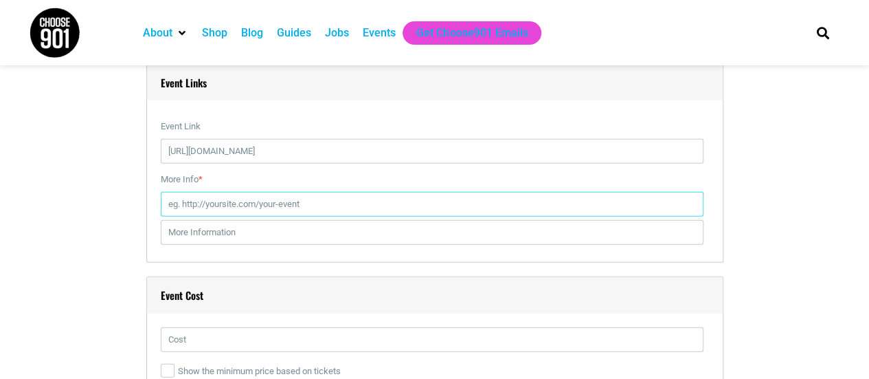
click at [210, 198] on input "More Info *" at bounding box center [432, 204] width 543 height 25
paste input "https://www.eventbrite.com/e/1578196581459?aff=oddtdtcreator"
type input "https://www.eventbrite.com/e/1578196581459?aff=oddtdtcreator"
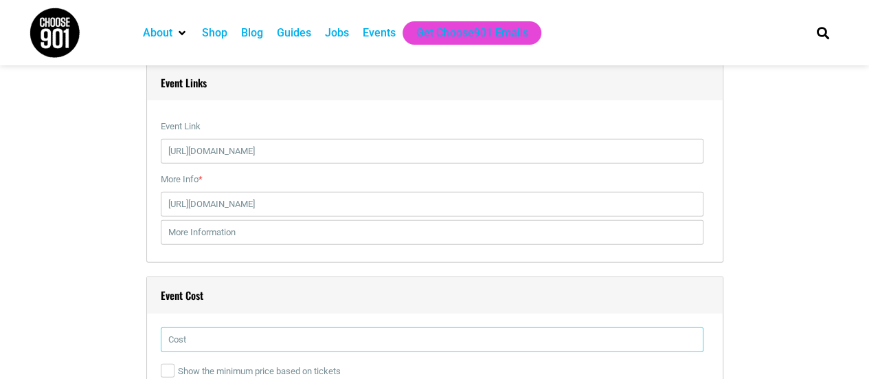
click at [242, 336] on input "text" at bounding box center [432, 339] width 543 height 25
type input "Free"
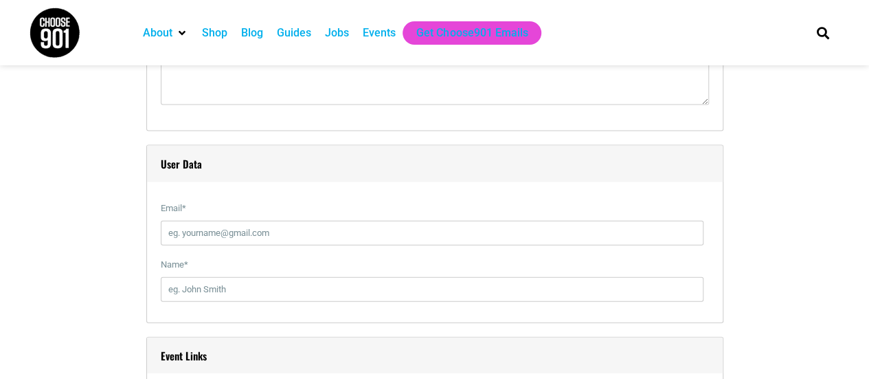
scroll to position [1412, 0]
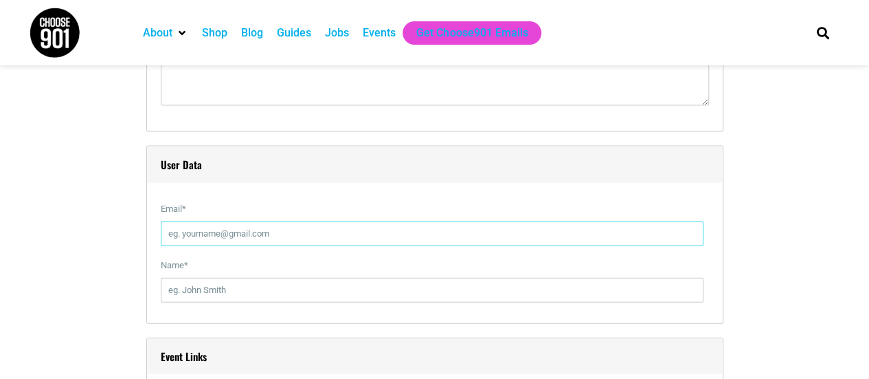
click at [221, 241] on input "Email *" at bounding box center [432, 233] width 543 height 25
type input "[EMAIL_ADDRESS][DOMAIN_NAME]"
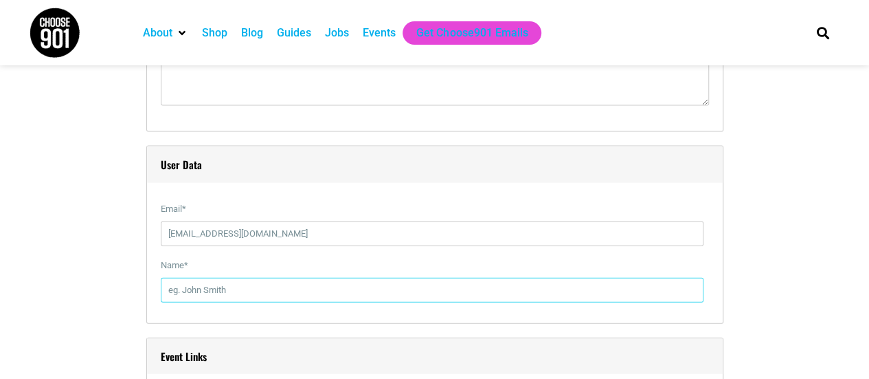
click at [225, 305] on div "Name *" at bounding box center [435, 281] width 548 height 56
click at [216, 288] on input "Name *" at bounding box center [432, 290] width 543 height 25
type input "[PERSON_NAME]"
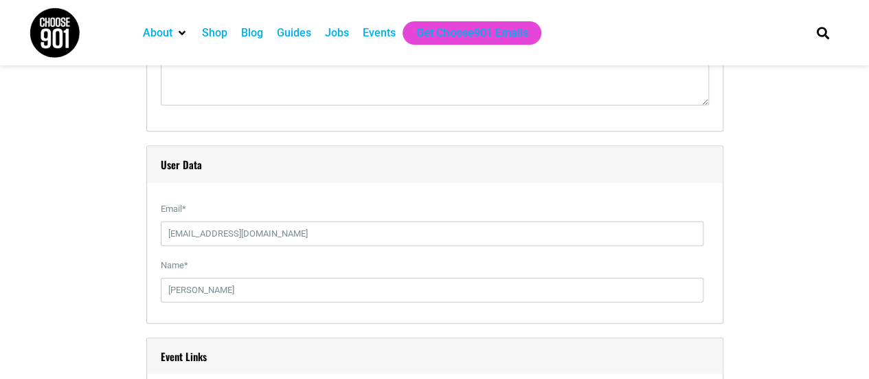
click at [92, 188] on div "Title * Free Houseplant Bingo Visual Code b i link b-quote del ins img ul ol li…" at bounding box center [435, 252] width 811 height 2546
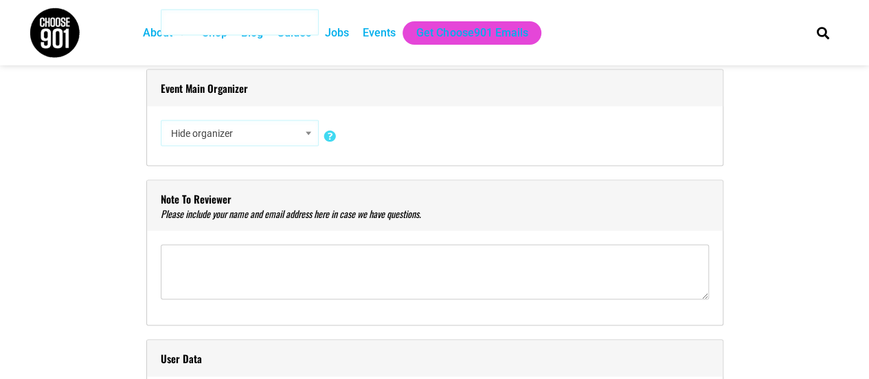
scroll to position [1245, 0]
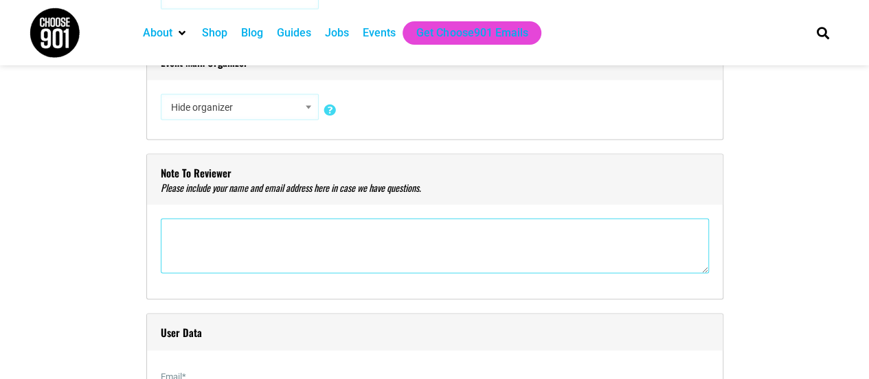
click at [210, 229] on textarea"] at bounding box center [435, 245] width 548 height 55
type textarea"] "[PERSON_NAME] [PERSON_NAME][EMAIL_ADDRESS][DOMAIN_NAME]"
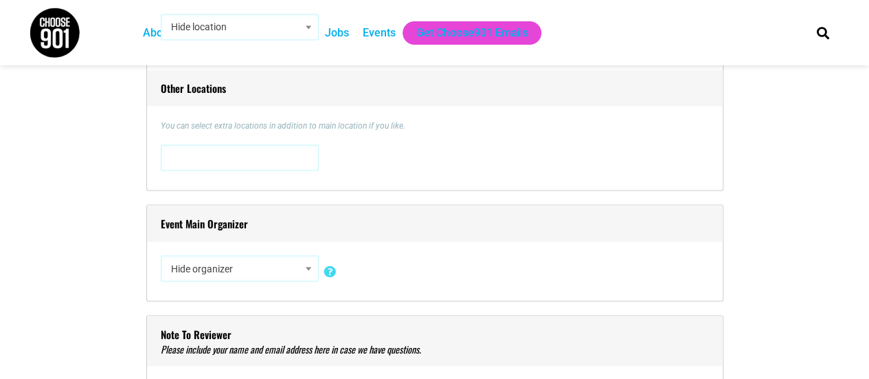
scroll to position [1083, 0]
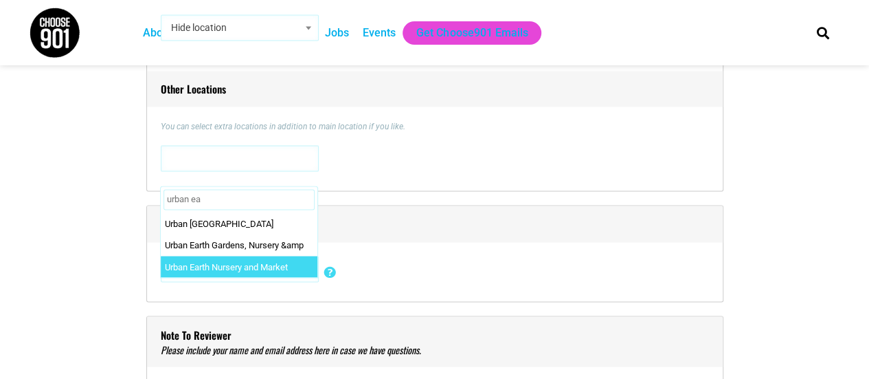
type input "urban ea"
select select "2495"
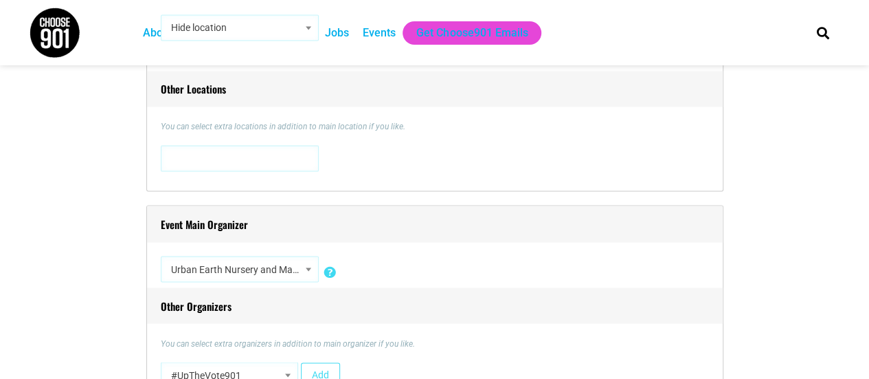
click at [429, 183] on div "Event Main Location Hide location Insert a new location 0 N. Main Street 0 N. M…" at bounding box center [434, 77] width 577 height 227
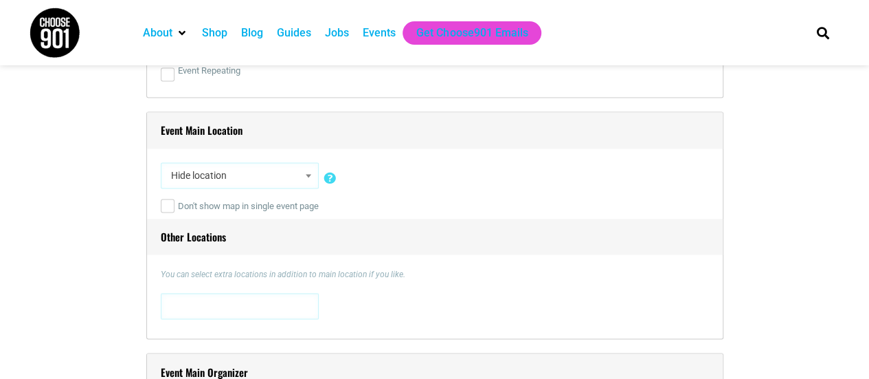
scroll to position [903, 0]
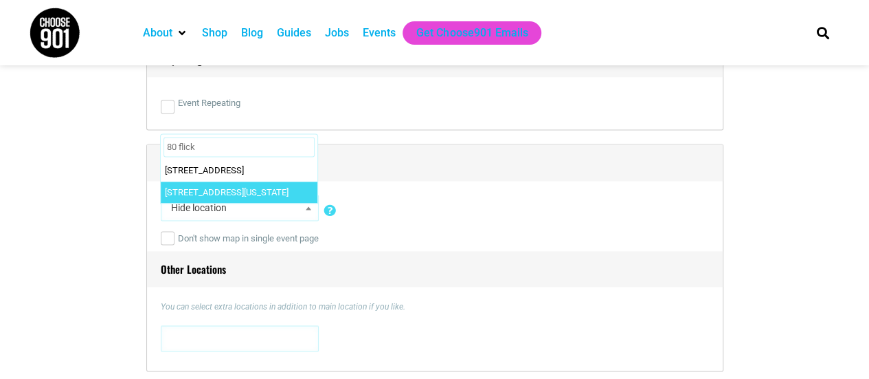
type input "80 flick"
select select "3523"
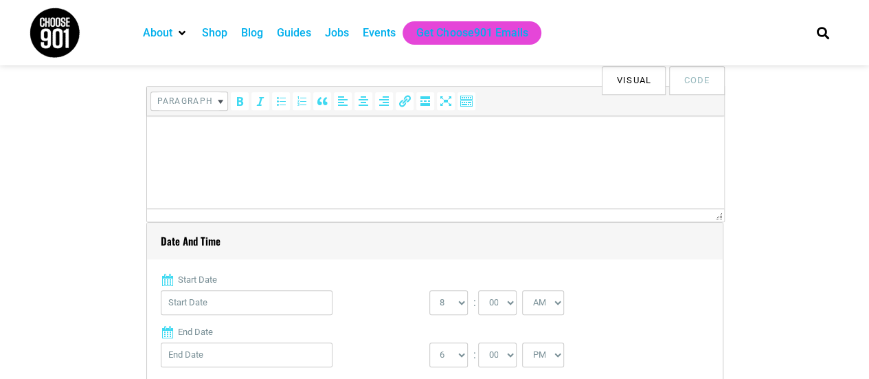
scroll to position [422, 0]
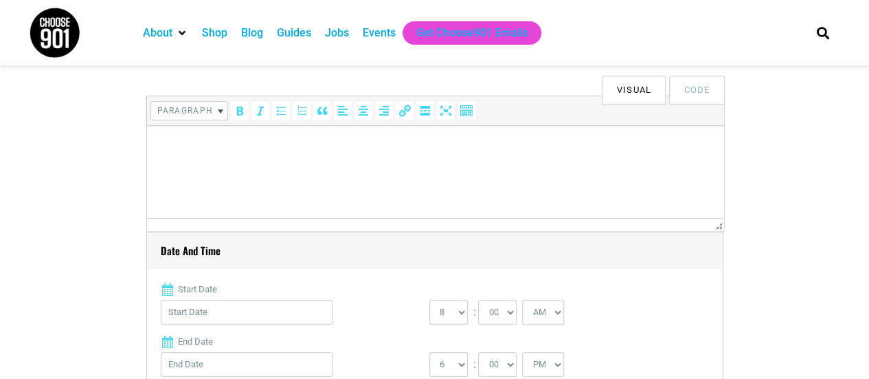
click at [161, 146] on p at bounding box center [435, 145] width 564 height 16
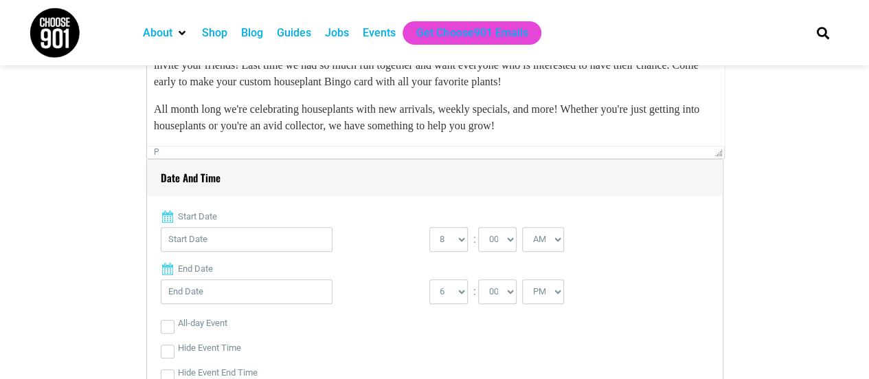
scroll to position [498, 0]
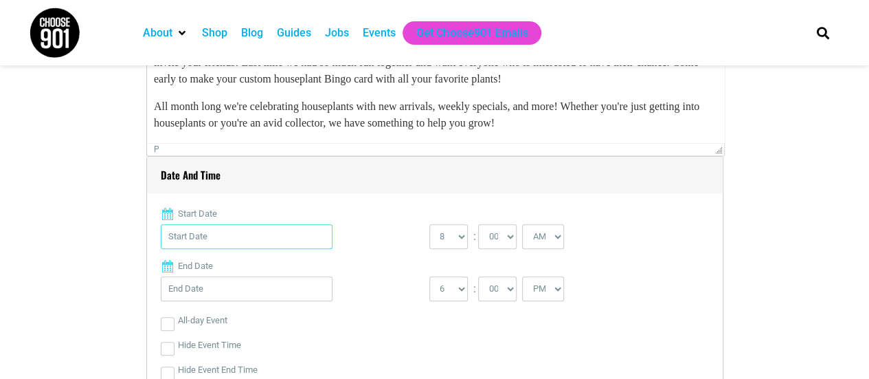
click at [243, 234] on input "Start Date" at bounding box center [247, 236] width 172 height 25
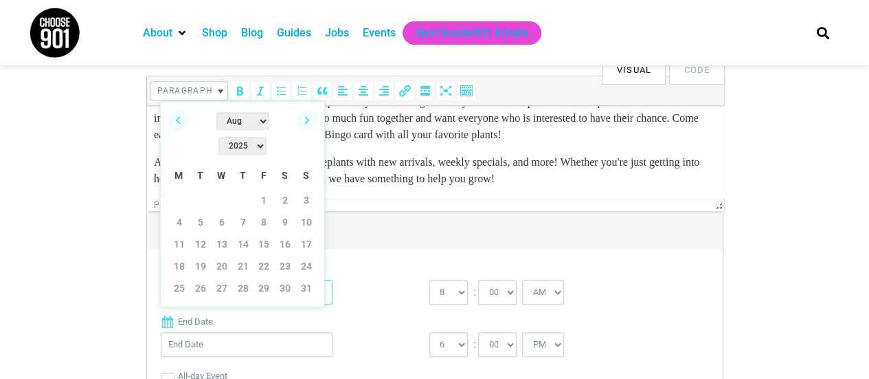
scroll to position [441, 0]
click at [282, 256] on link "23" at bounding box center [285, 266] width 21 height 21
type input "08/23/2025"
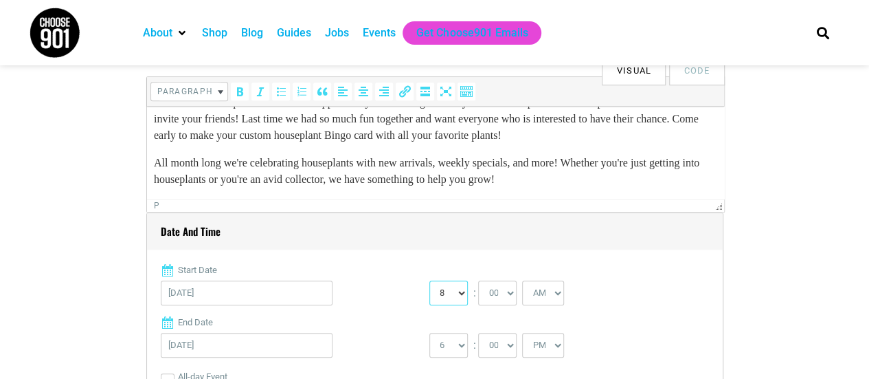
click at [445, 287] on select "0 1 2 3 4 5 6 7 8 9 10 11 12" at bounding box center [449, 292] width 38 height 25
select select "11"
click at [430, 280] on select "0 1 2 3 4 5 6 7 8 9 10 11 12" at bounding box center [449, 292] width 38 height 25
click at [456, 346] on select "1 2 3 4 5 6 7 8 9 10 11 12" at bounding box center [449, 345] width 38 height 25
select select "12"
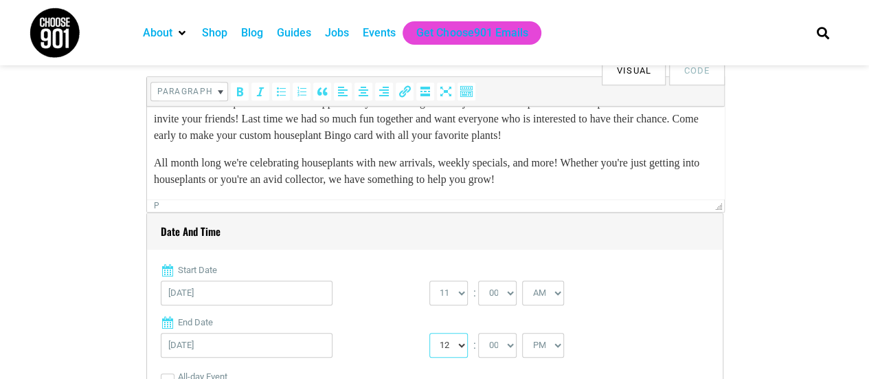
click at [430, 333] on select "1 2 3 4 5 6 7 8 9 10 11 12" at bounding box center [449, 345] width 38 height 25
click at [645, 331] on div "Start Date 08/23/2025 0 1 2 3 4 5 6 7 8 9 10 11 12 : 00 05 10 15 20 25 30 35 40…" at bounding box center [435, 383] width 548 height 240
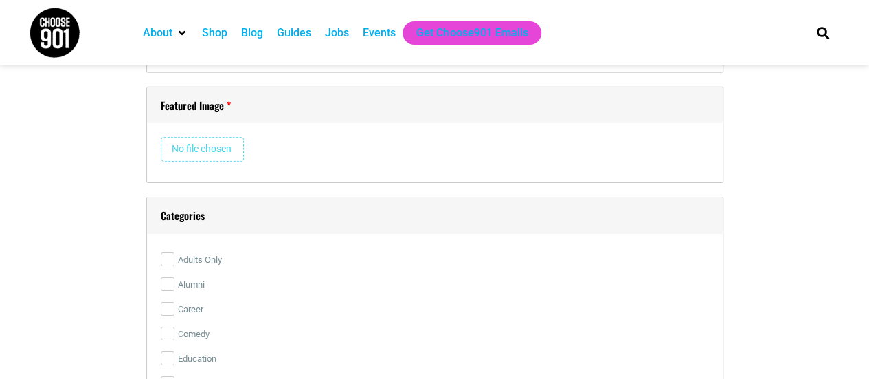
scroll to position [2118, 0]
click at [209, 154] on input "file" at bounding box center [202, 148] width 83 height 25
type input "C:\fakepath\Houseplant BINGO.png"
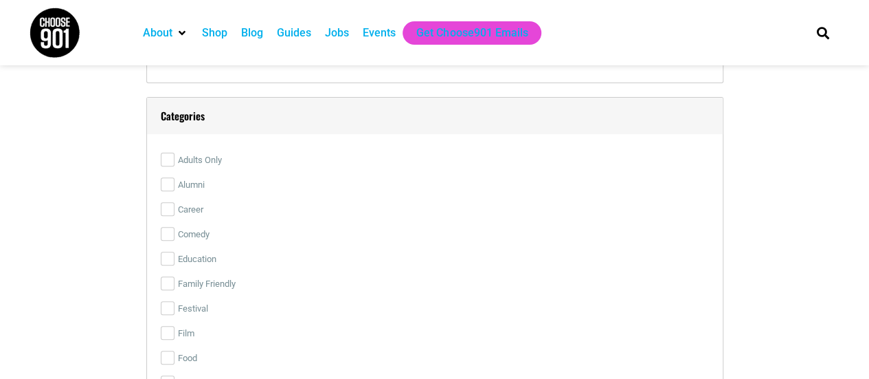
scroll to position [2819, 0]
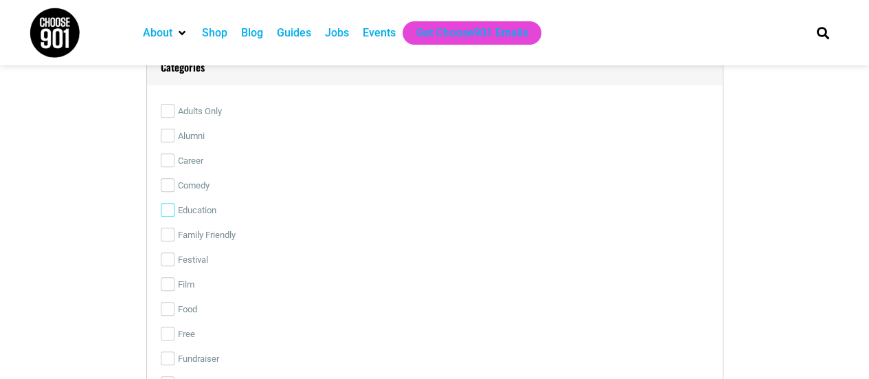
click at [162, 203] on input "Education" at bounding box center [168, 210] width 14 height 14
checkbox input "true"
click at [164, 227] on input "Family Friendly" at bounding box center [168, 234] width 14 height 14
checkbox input "true"
click at [170, 327] on input "Free" at bounding box center [168, 333] width 14 height 14
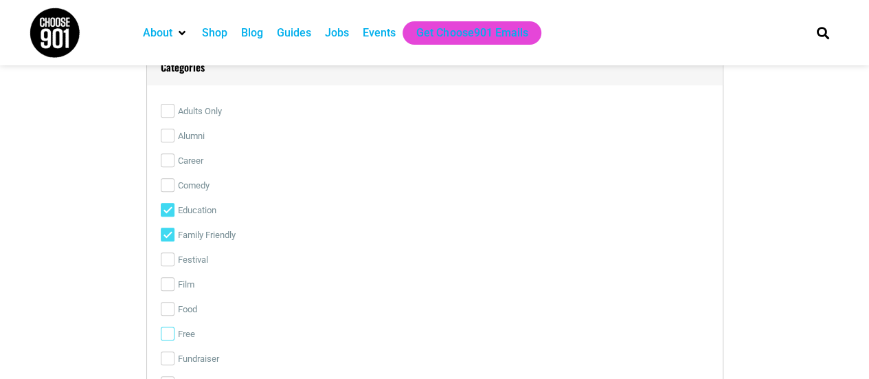
checkbox input "true"
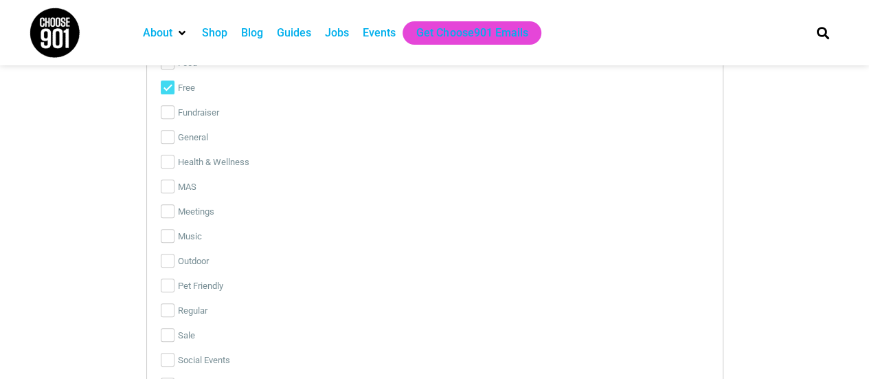
scroll to position [3066, 0]
click at [166, 353] on input "Social Events" at bounding box center [168, 359] width 14 height 14
checkbox input "true"
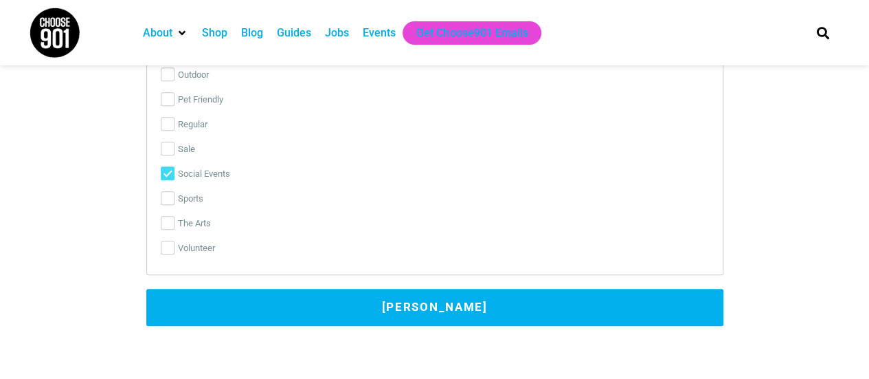
click at [320, 307] on button "[PERSON_NAME]" at bounding box center [434, 307] width 577 height 37
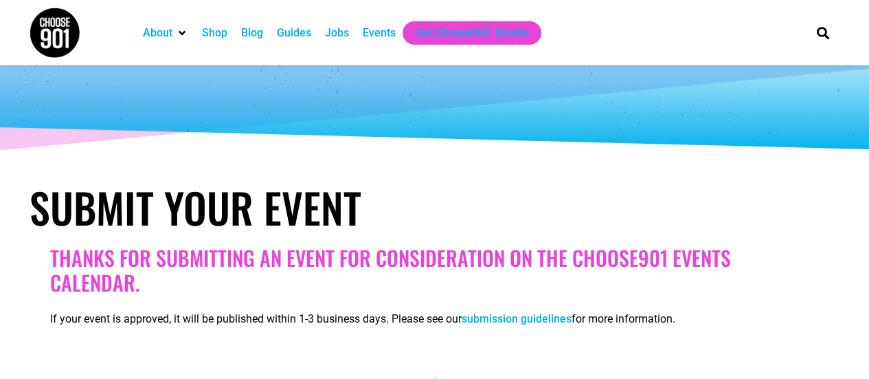
scroll to position [0, 0]
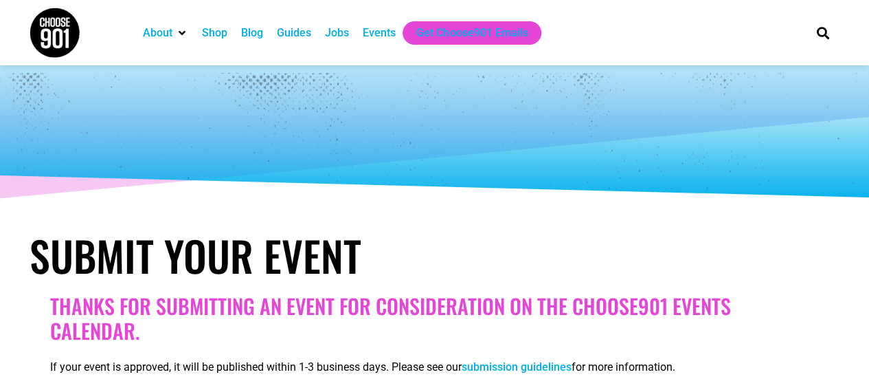
click at [387, 36] on div "Events" at bounding box center [379, 33] width 33 height 16
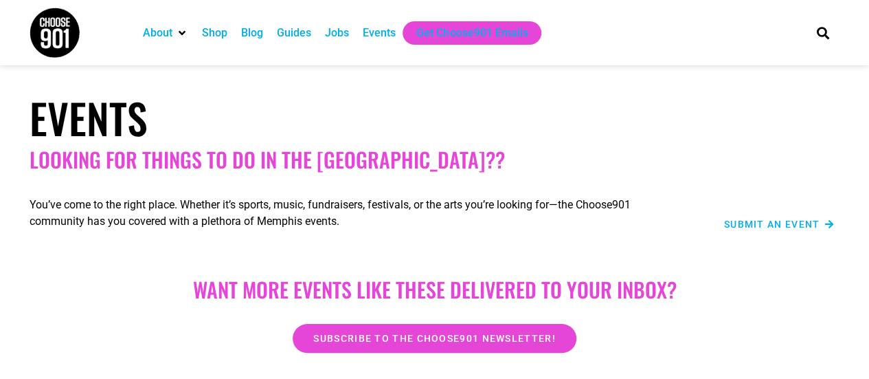
click at [760, 228] on span "Submit an Event" at bounding box center [772, 224] width 96 height 10
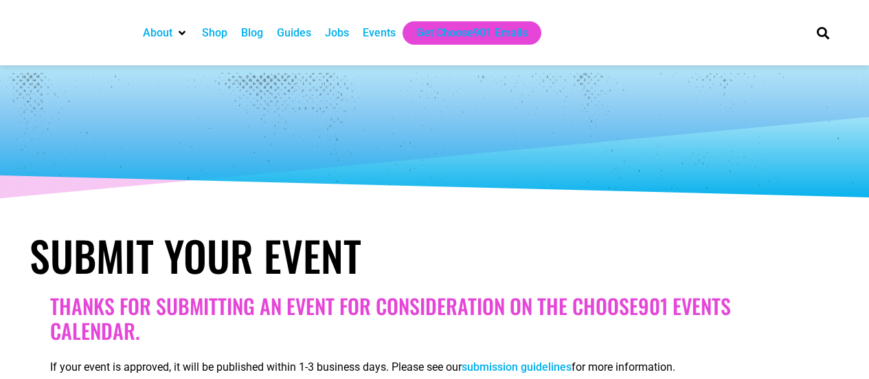
select select
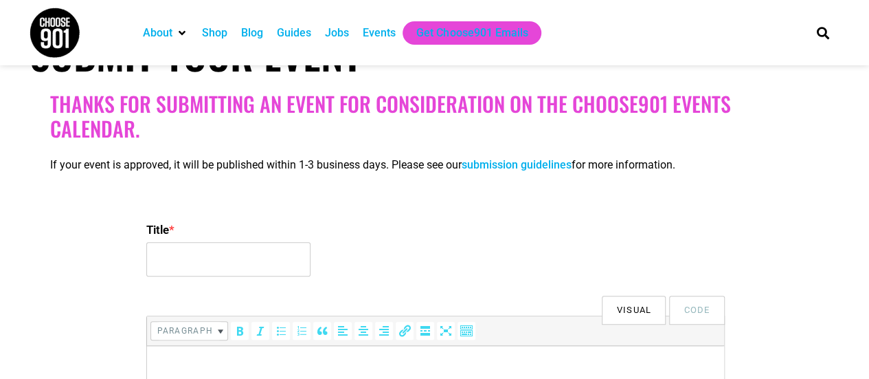
scroll to position [191, 0]
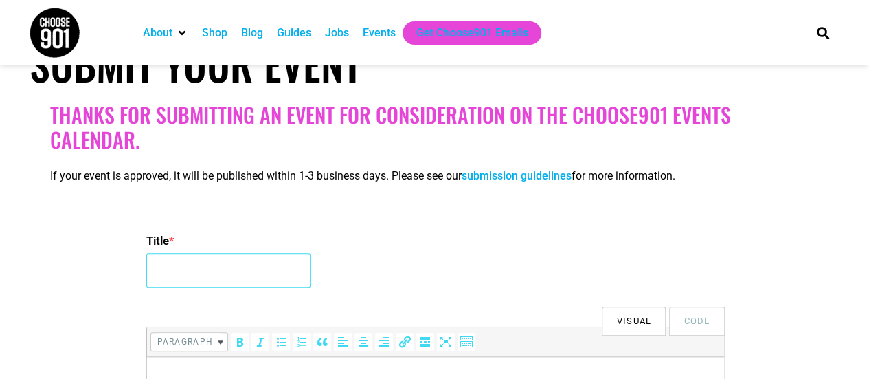
click at [256, 270] on input "Title *" at bounding box center [228, 270] width 164 height 34
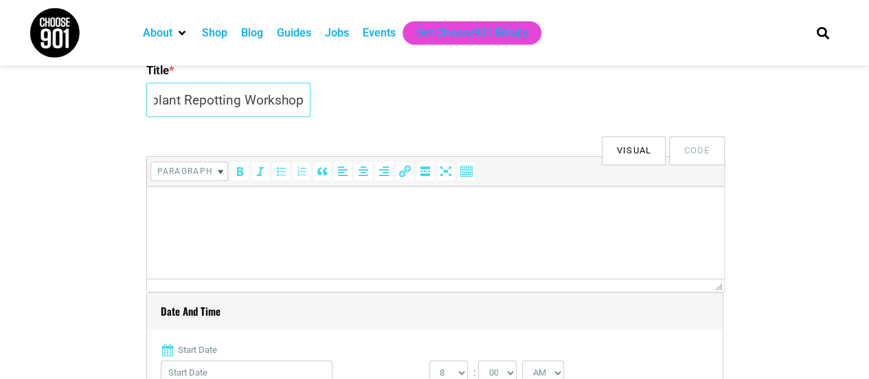
scroll to position [362, 0]
type input "Houseplant Repotting Workshop"
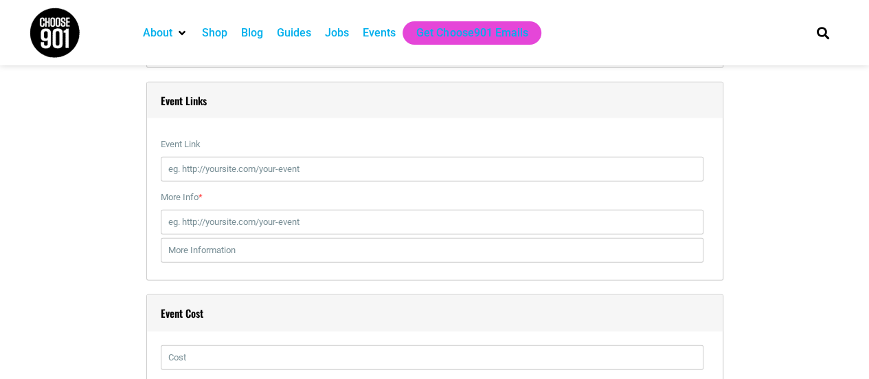
scroll to position [1669, 0]
click at [264, 164] on input "Event Link" at bounding box center [432, 168] width 543 height 25
paste input "[URL][DOMAIN_NAME]"
type input "[URL][DOMAIN_NAME]"
click at [230, 218] on input "More Info *" at bounding box center [432, 221] width 543 height 25
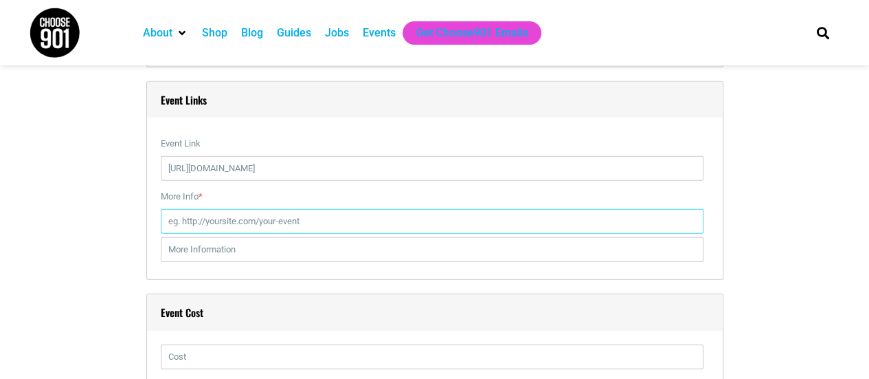
paste input "[URL][DOMAIN_NAME]"
type input "[URL][DOMAIN_NAME]"
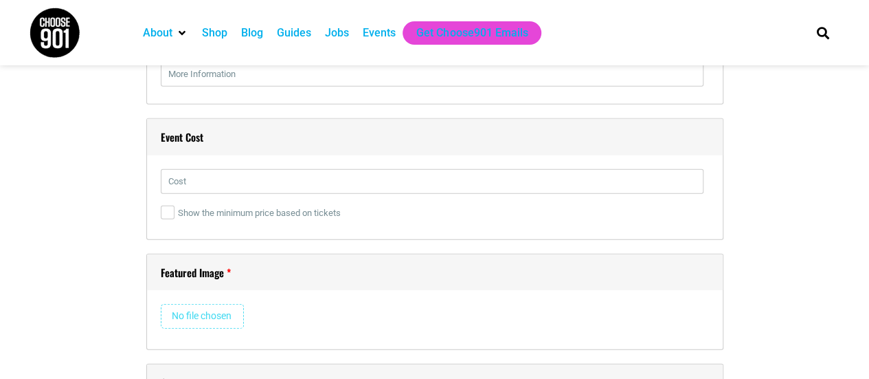
scroll to position [1853, 0]
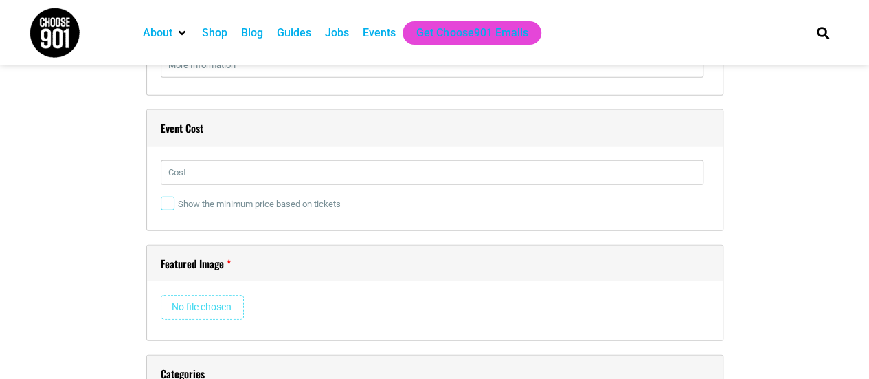
click at [167, 205] on input "Show the minimum price based on tickets" at bounding box center [168, 204] width 14 height 14
checkbox input "true"
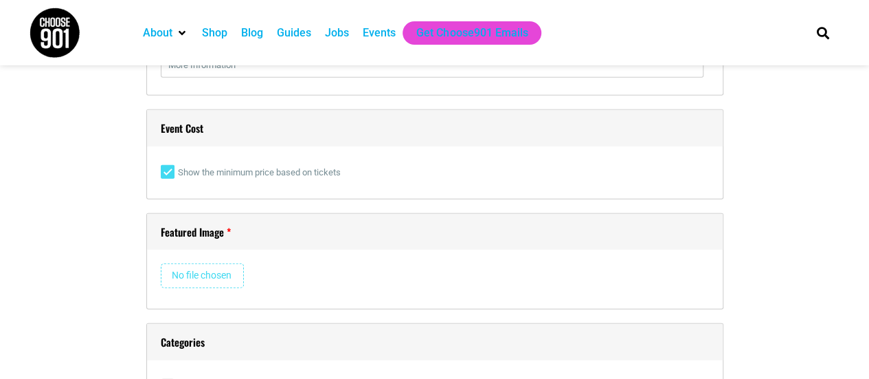
click at [197, 278] on input "file" at bounding box center [202, 275] width 83 height 25
type input "C:\fakepath\IMG_5418.jpg"
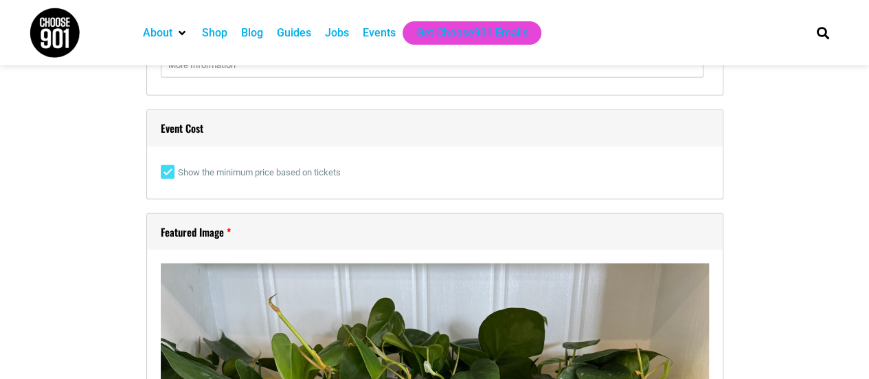
click at [324, 215] on h4 "Featured Image" at bounding box center [435, 232] width 576 height 36
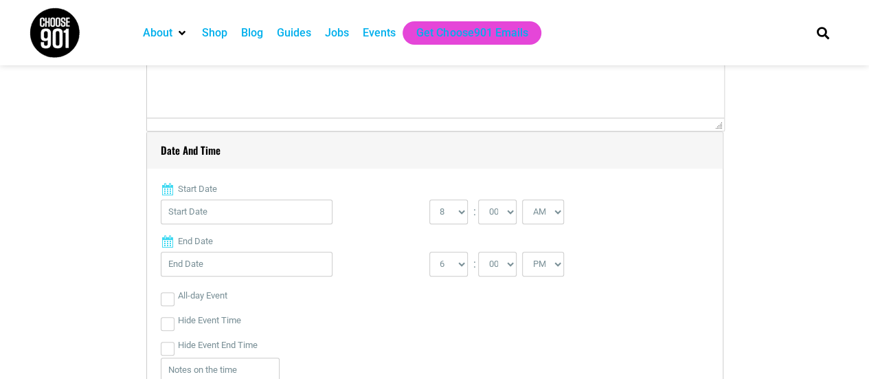
scroll to position [399, 0]
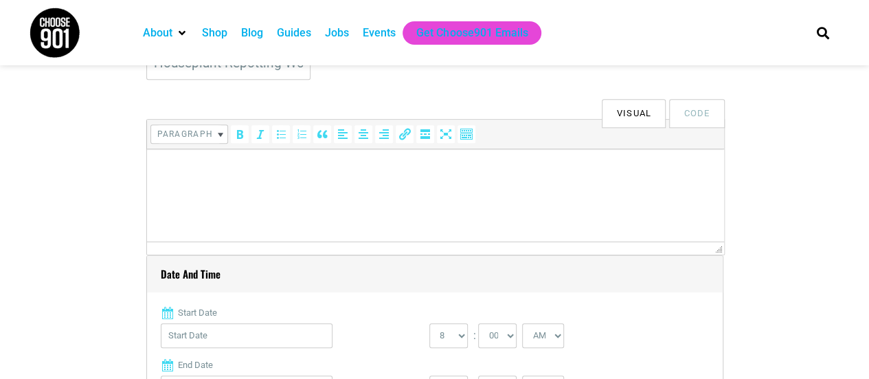
click at [181, 165] on p at bounding box center [435, 168] width 564 height 16
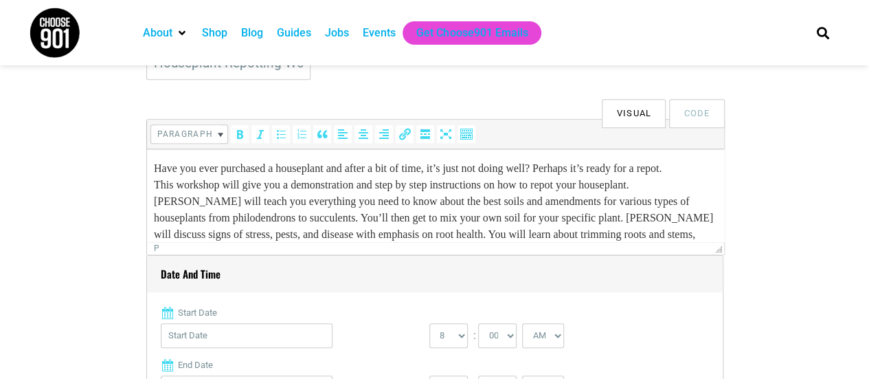
scroll to position [208, 0]
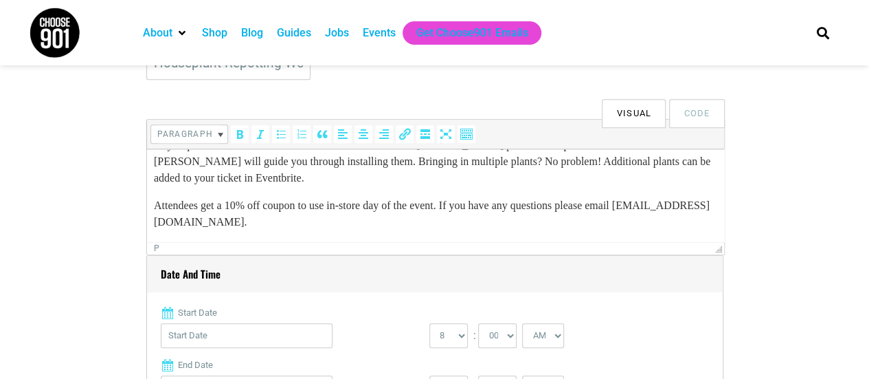
click at [181, 165] on p "Ticket prices include all materials and instructions for repotting your housepl…" at bounding box center [435, 153] width 564 height 66
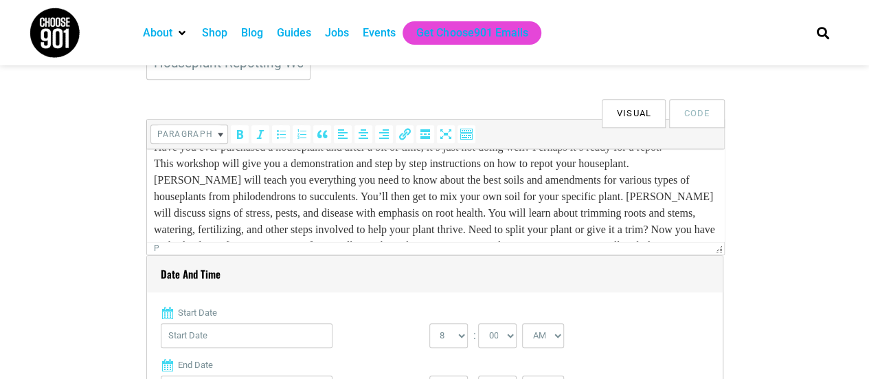
scroll to position [22, 0]
click at [247, 332] on input "Start Date" at bounding box center [247, 335] width 172 height 25
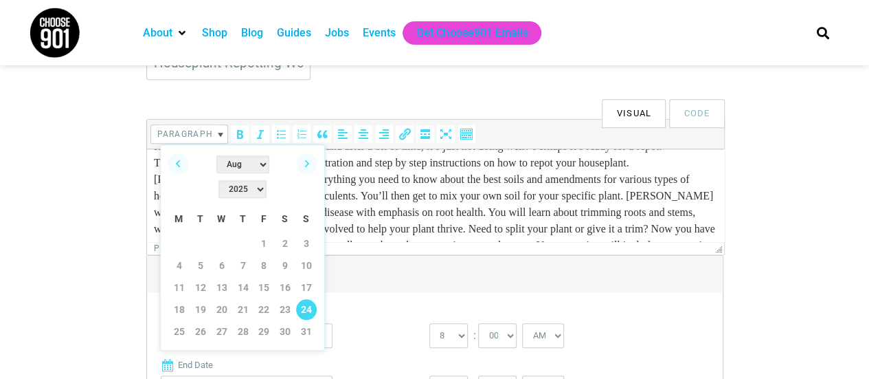
click at [307, 299] on link "24" at bounding box center [306, 309] width 21 height 21
type input "[DATE]"
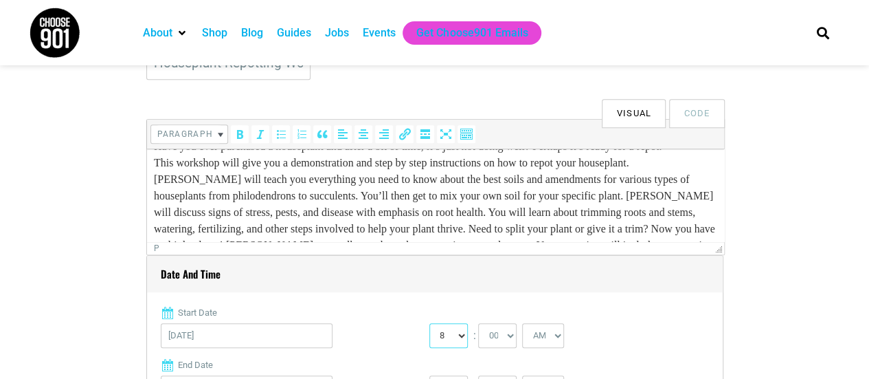
click at [451, 328] on select "0 1 2 3 4 5 6 7 8 9 10 11 12" at bounding box center [449, 335] width 38 height 25
select select "1"
click at [430, 323] on select "0 1 2 3 4 5 6 7 8 9 10 11 12" at bounding box center [449, 335] width 38 height 25
click at [536, 335] on select "AM PM" at bounding box center [543, 335] width 42 height 25
select select "PM"
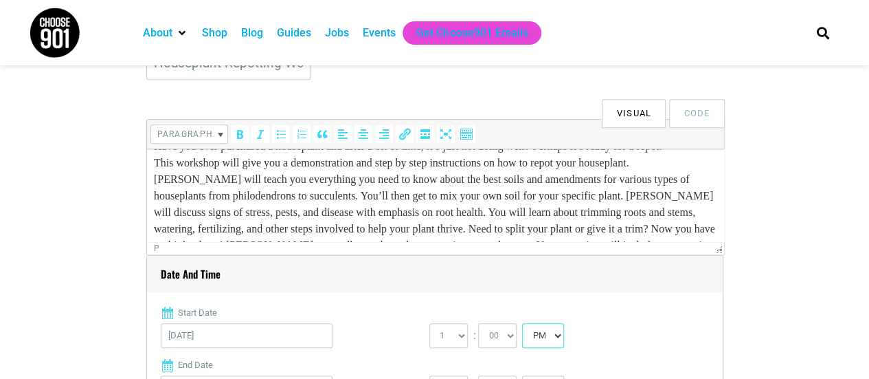
click at [522, 323] on select "AM PM" at bounding box center [543, 335] width 42 height 25
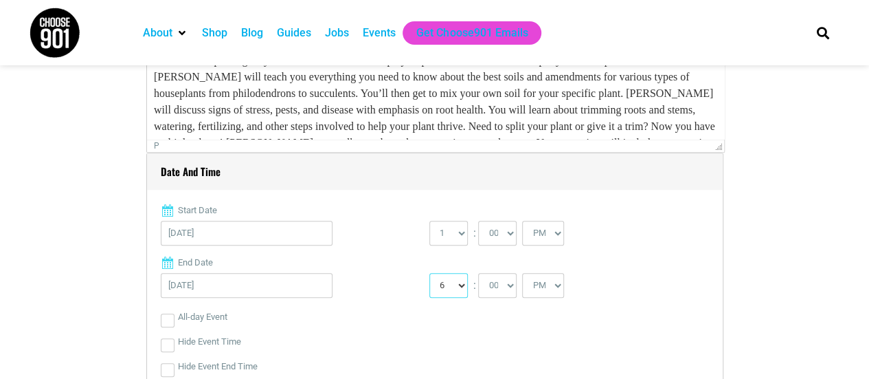
click at [432, 275] on select "1 2 3 4 5 6 7 8 9 10 11 12" at bounding box center [449, 285] width 38 height 25
select select "2"
click at [430, 273] on select "1 2 3 4 5 6 7 8 9 10 11 12" at bounding box center [449, 285] width 38 height 25
click at [495, 287] on select "00 05 10 15 20 25 30 35 40 45 50 55" at bounding box center [497, 285] width 38 height 25
select select "30"
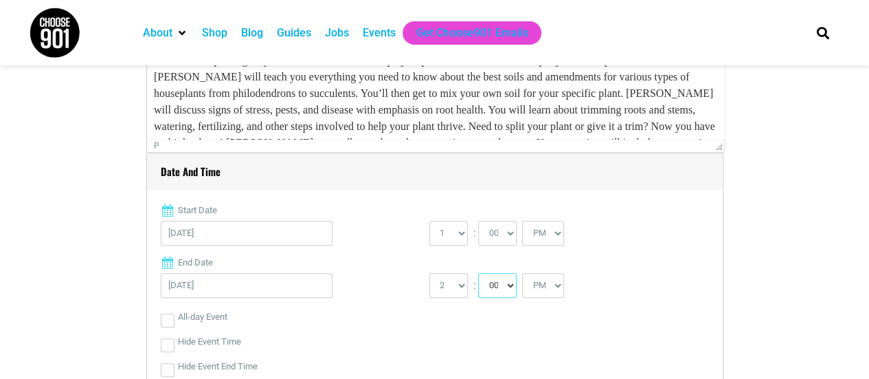
click at [478, 273] on select "00 05 10 15 20 25 30 35 40 45 50 55" at bounding box center [497, 285] width 38 height 25
click at [671, 348] on div "Hide Event Time" at bounding box center [435, 341] width 548 height 25
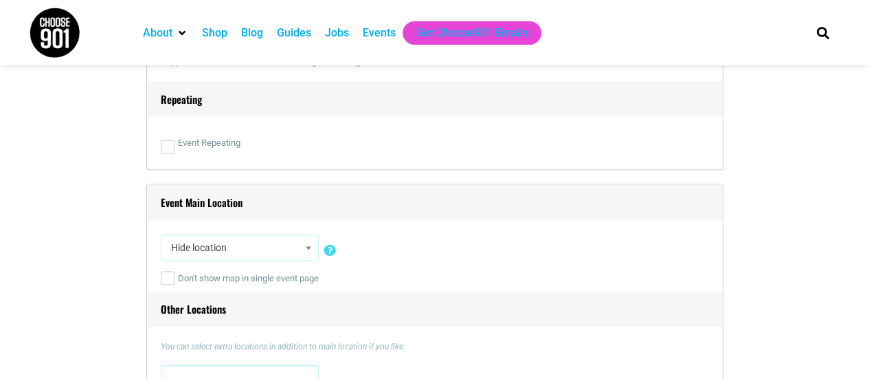
scroll to position [862, 0]
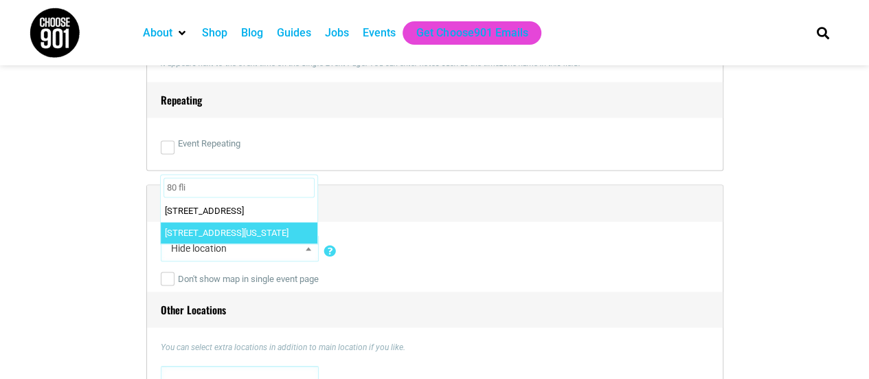
type input "80 fli"
select select "3523"
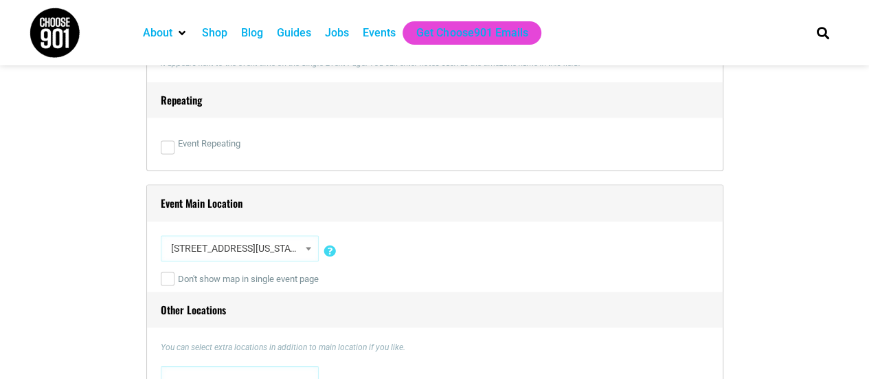
click at [454, 298] on h4 "Other Locations" at bounding box center [435, 309] width 576 height 36
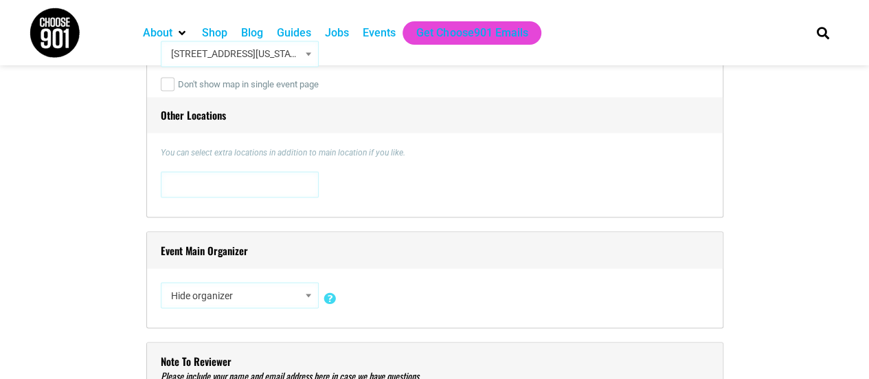
scroll to position [1058, 0]
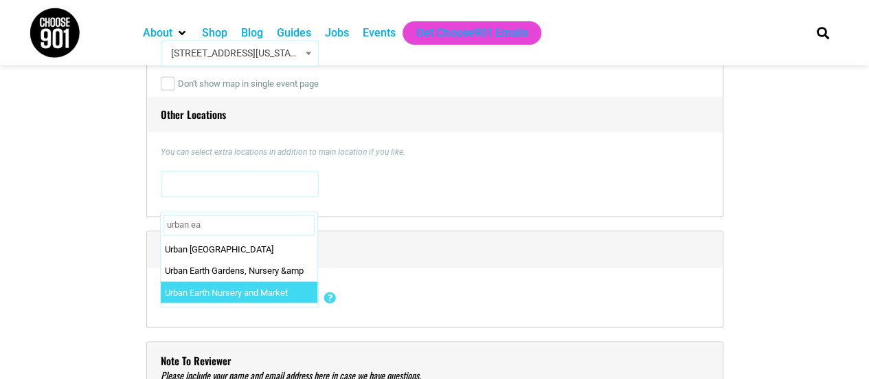
type input "urban ea"
select select "2495"
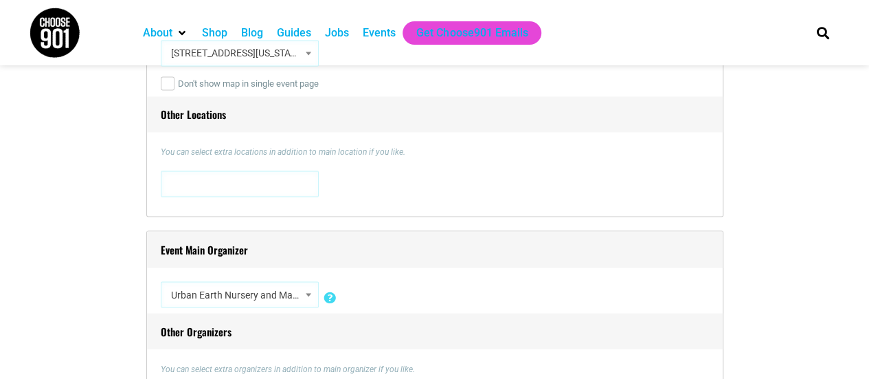
click at [398, 285] on div "Hide organizer Insert a new organizer #UpTheVote901 17 [GEOGRAPHIC_DATA] 310 [P…" at bounding box center [435, 297] width 548 height 32
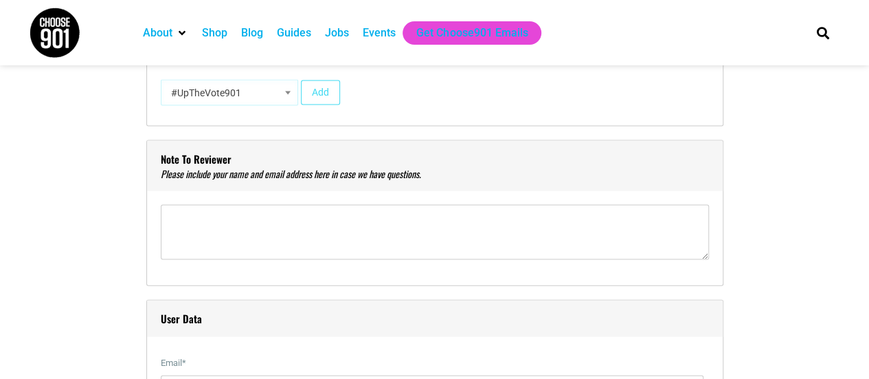
scroll to position [1368, 0]
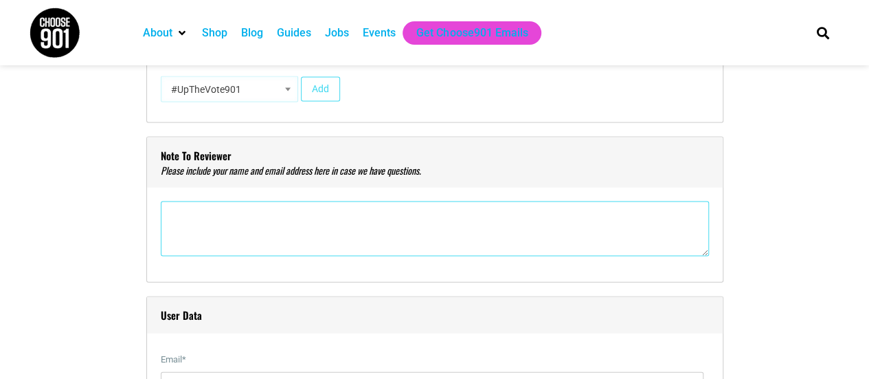
click at [215, 214] on textarea"] at bounding box center [435, 228] width 548 height 55
type textarea"] "[PERSON_NAME] [PERSON_NAME][EMAIL_ADDRESS][DOMAIN_NAME]"
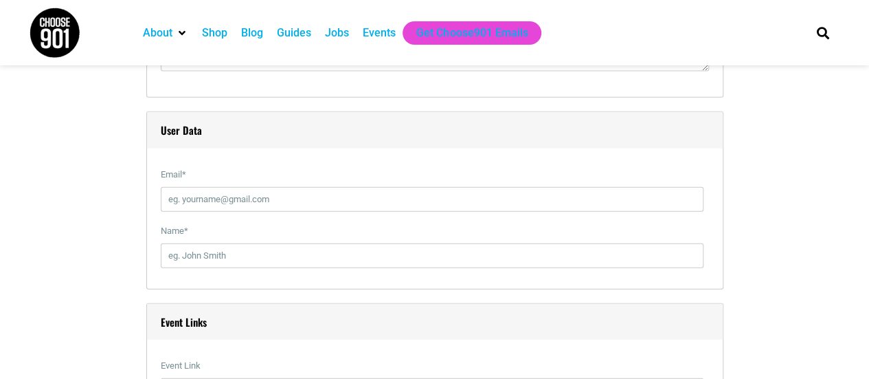
scroll to position [1554, 0]
click at [245, 205] on input "Email *" at bounding box center [432, 198] width 543 height 25
type input "[EMAIL_ADDRESS][DOMAIN_NAME]"
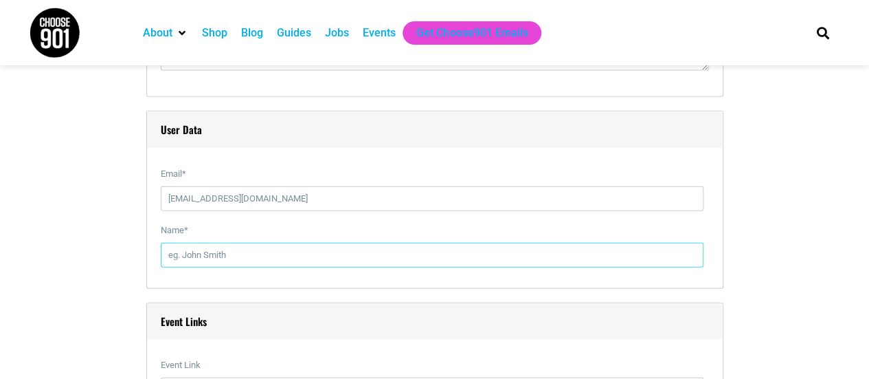
click at [208, 254] on input "Name *" at bounding box center [432, 255] width 543 height 25
type input "[PERSON_NAME]"
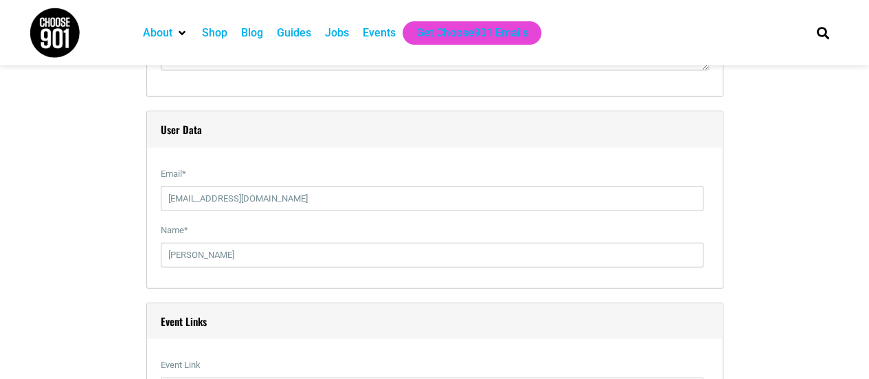
click at [77, 292] on div "Title * Houseplant Repotting Workshop Visual Code b i link b-quote del ins img …" at bounding box center [435, 357] width 811 height 3038
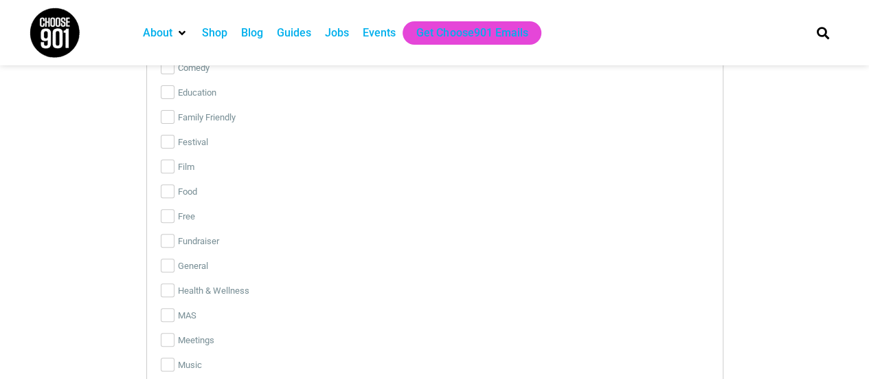
scroll to position [2603, 0]
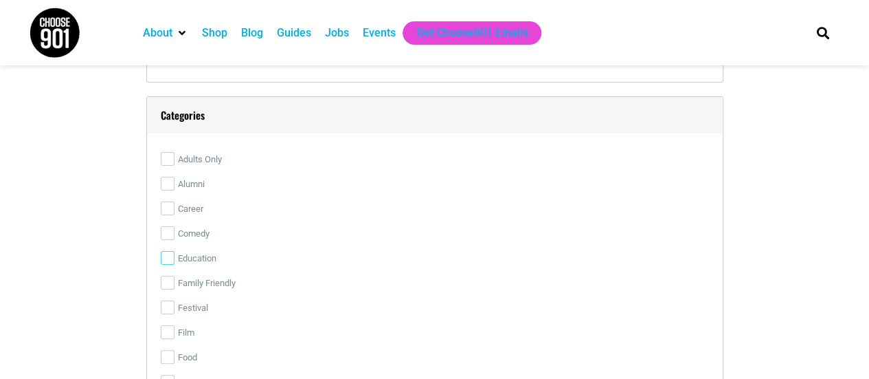
click at [167, 255] on input "Education" at bounding box center [168, 258] width 14 height 14
checkbox input "true"
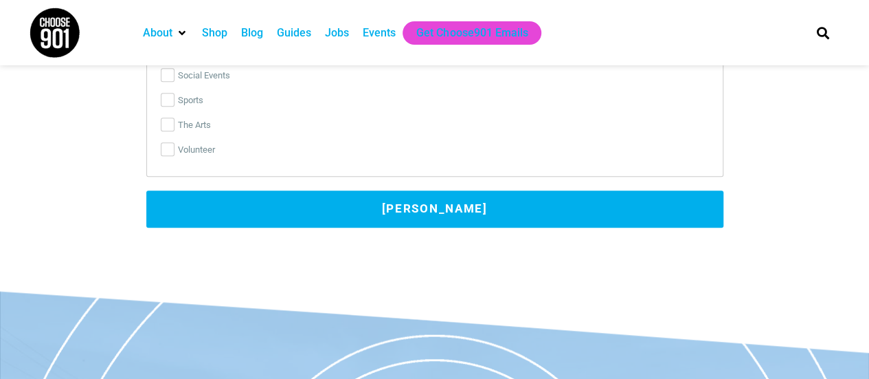
click at [415, 194] on button "[PERSON_NAME]" at bounding box center [434, 208] width 577 height 37
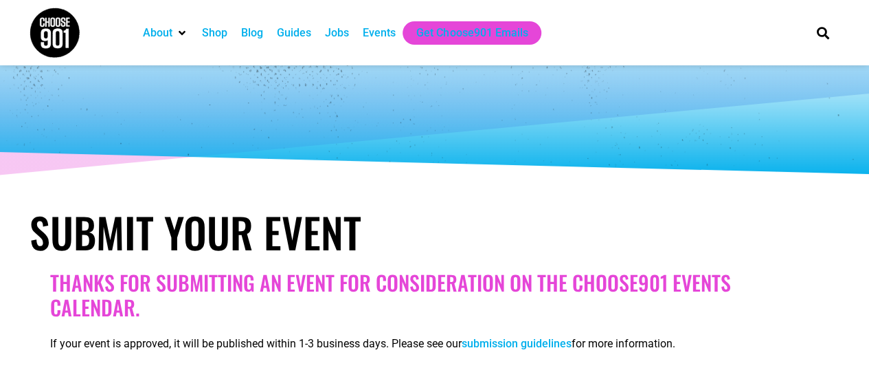
scroll to position [0, 0]
